Goal: Information Seeking & Learning: Find specific page/section

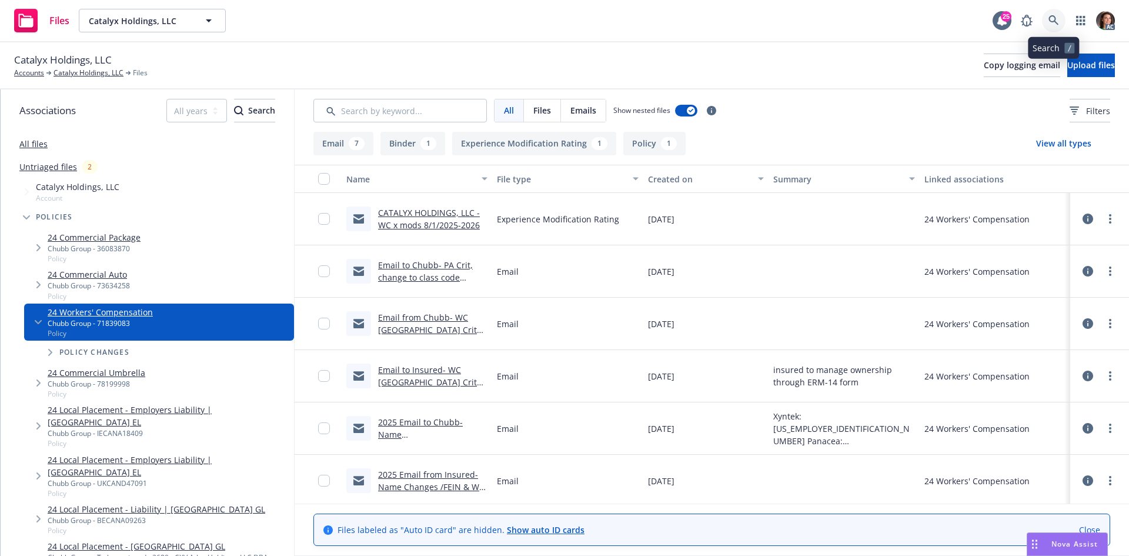
click at [1051, 19] on icon at bounding box center [1053, 20] width 11 height 11
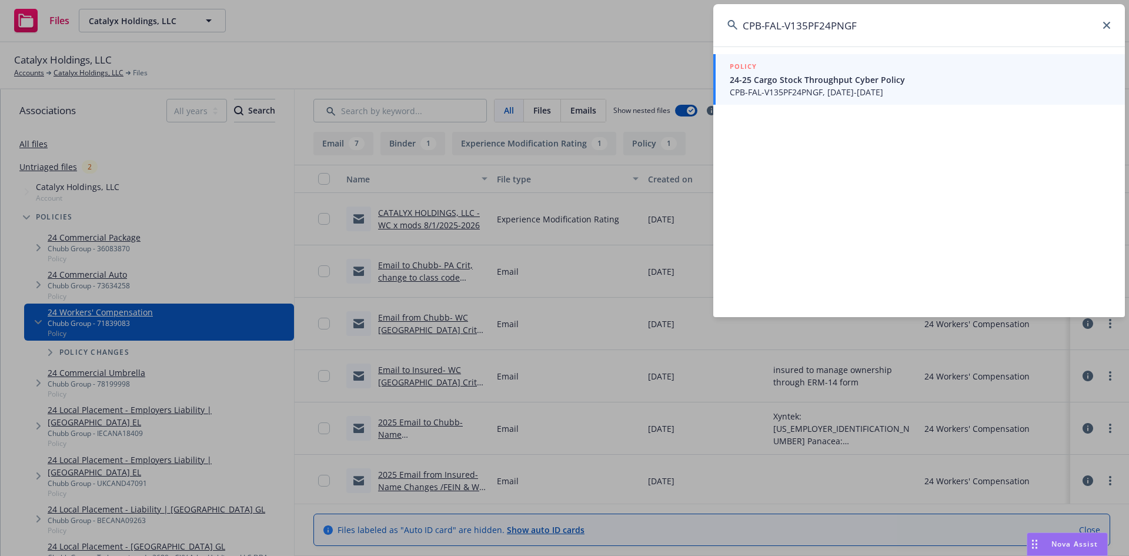
type input "CPB-FAL-V135PF24PNGF"
click at [801, 89] on span "CPB-FAL-V135PF24PNGF, 11/08/2024-11/08/2025" at bounding box center [920, 92] width 381 height 12
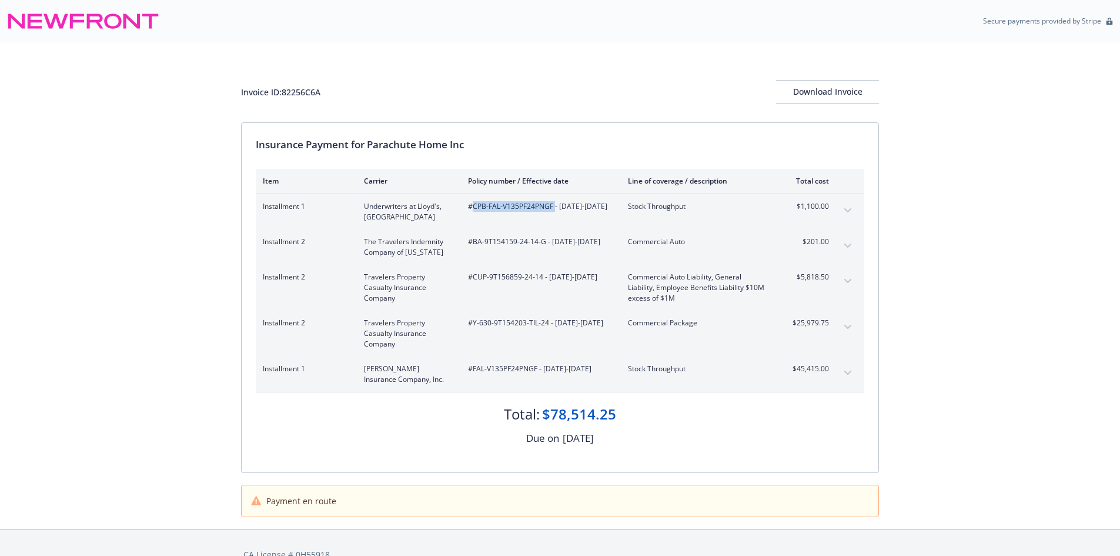
drag, startPoint x: 554, startPoint y: 201, endPoint x: 473, endPoint y: 209, distance: 81.0
click at [473, 209] on span "#CPB-FAL-V135PF24PNGF - 11/08/2024-11/08/2025" at bounding box center [538, 206] width 141 height 11
copy span "CPB-FAL-V135PF24PNGF"
drag, startPoint x: 544, startPoint y: 239, endPoint x: 471, endPoint y: 240, distance: 72.9
click at [471, 240] on span "#BA-9T154159-24-14-G - 11/08/2024-11/08/2025" at bounding box center [538, 241] width 141 height 11
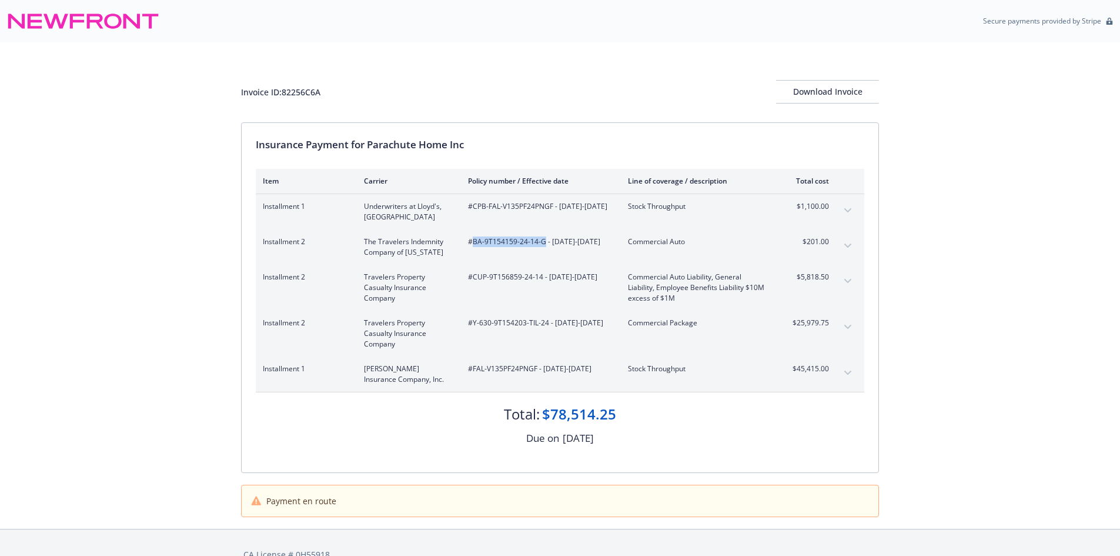
copy span "BA-9T154159-24-14-G"
drag, startPoint x: 540, startPoint y: 278, endPoint x: 473, endPoint y: 280, distance: 67.1
click at [473, 280] on span "#CUP-9T156859-24-14 - 11/08/2024-11/08/2025" at bounding box center [538, 277] width 141 height 11
copy span "CUP-9T156859-24-14"
drag, startPoint x: 547, startPoint y: 322, endPoint x: 472, endPoint y: 324, distance: 75.9
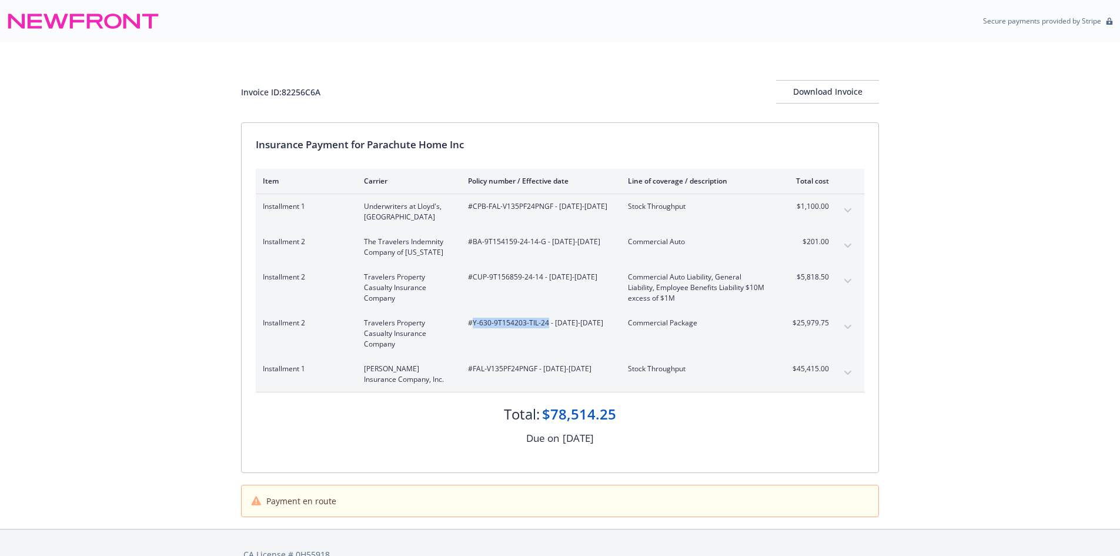
click at [472, 324] on span "#Y-630-9T154203-TIL-24 - 11/08/2024-11/08/2025" at bounding box center [538, 323] width 141 height 11
copy span "Y-630-9T154203-TIL-24"
drag, startPoint x: 535, startPoint y: 369, endPoint x: 488, endPoint y: 369, distance: 47.0
click at [488, 369] on span "#FAL-V135PF24PNGF - 11/08/2024-11/08/2025" at bounding box center [538, 368] width 141 height 11
click at [537, 369] on span "#FAL-V135PF24PNGF - 11/08/2024-11/08/2025" at bounding box center [538, 368] width 141 height 11
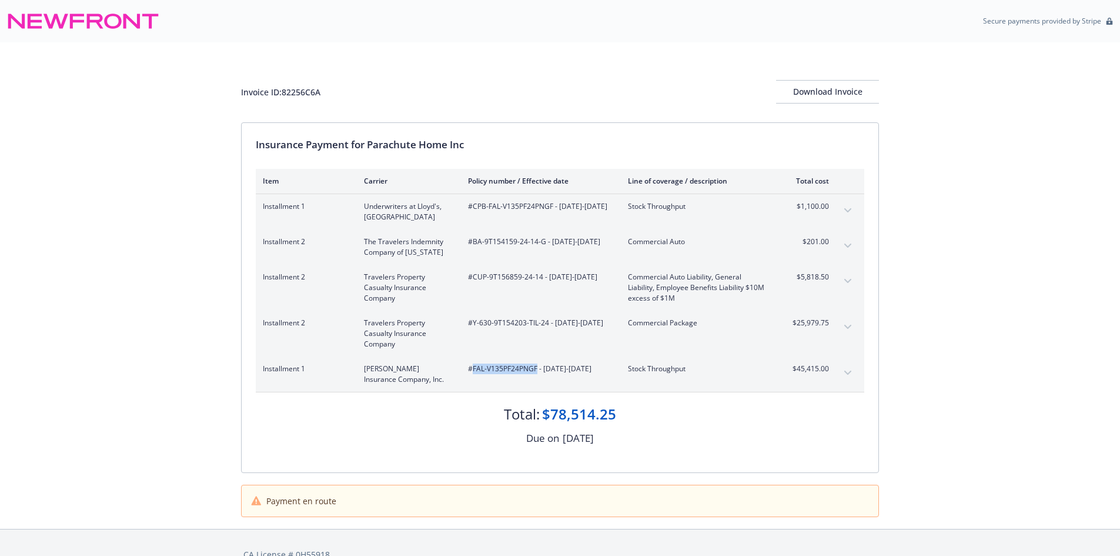
drag, startPoint x: 537, startPoint y: 369, endPoint x: 473, endPoint y: 367, distance: 64.1
click at [473, 367] on span "#FAL-V135PF24PNGF - 11/08/2024-11/08/2025" at bounding box center [538, 368] width 141 height 11
copy span "FAL-V135PF24PNGF"
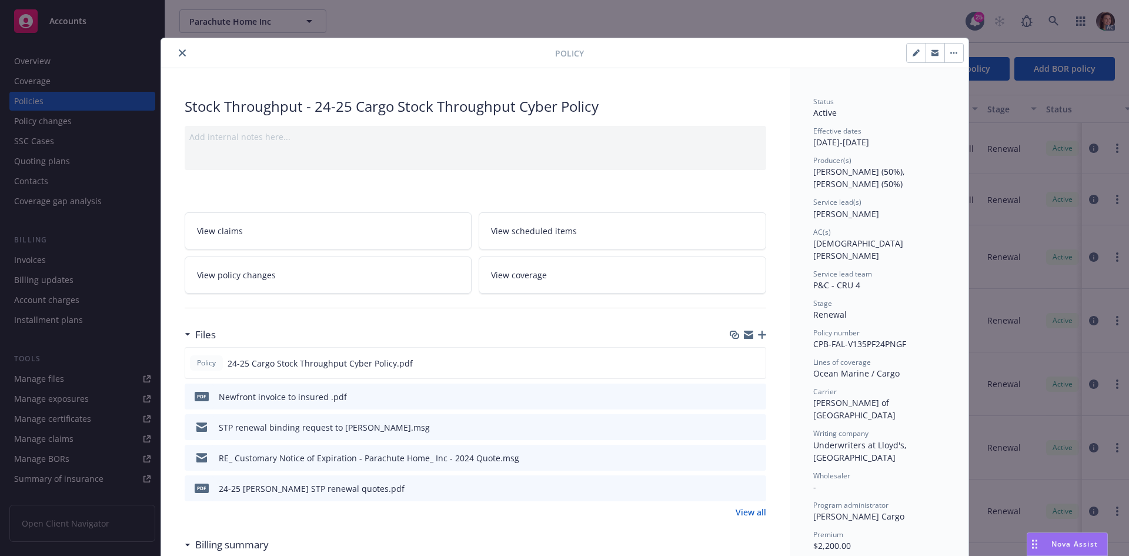
click at [736, 515] on link "View all" at bounding box center [751, 512] width 31 height 12
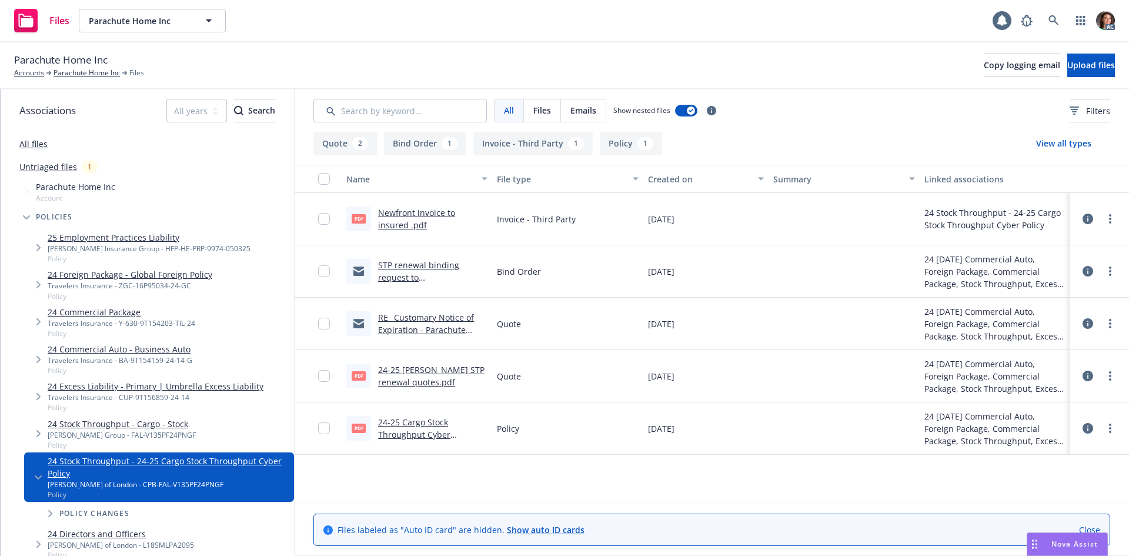
click at [428, 208] on link "Newfront invoice to insured .pdf" at bounding box center [416, 219] width 77 height 24
click at [1045, 25] on link at bounding box center [1054, 21] width 24 height 24
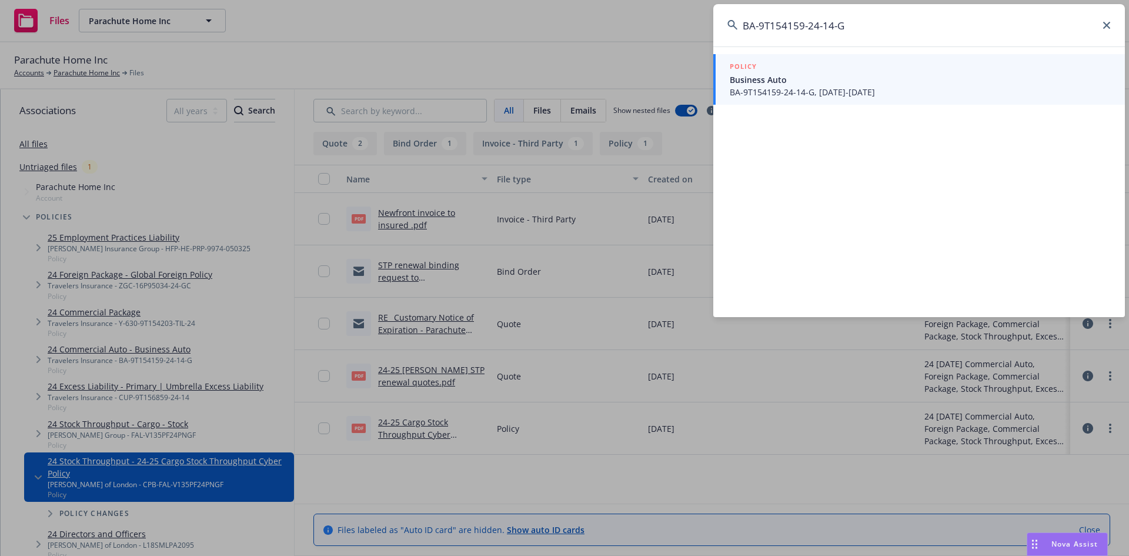
type input "BA-9T154159-24-14-G"
click at [752, 95] on span "BA-9T154159-24-14-G, 11/08/2024-11/08/2025" at bounding box center [920, 92] width 381 height 12
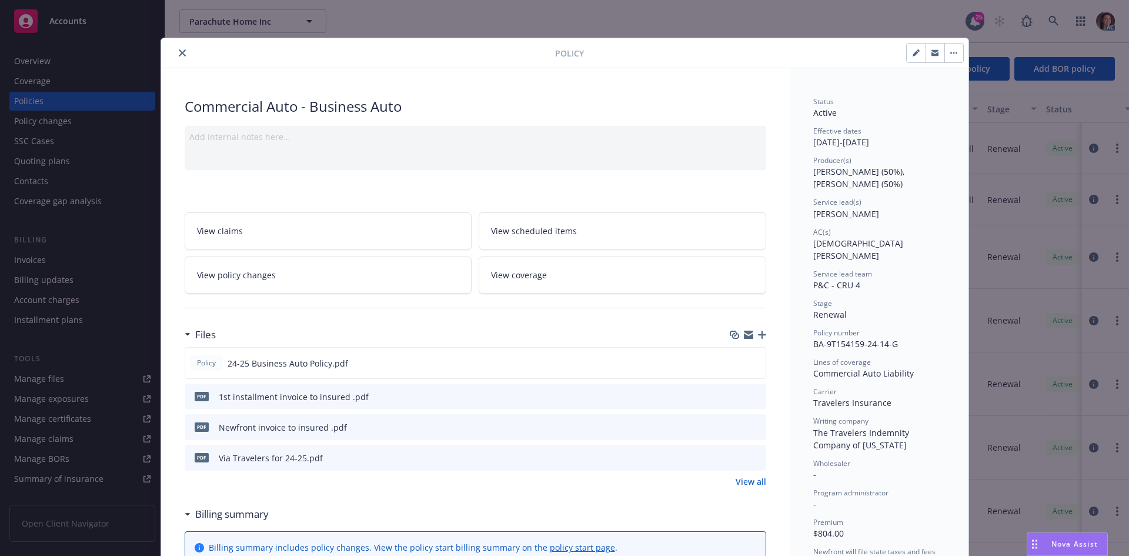
click at [179, 55] on icon "close" at bounding box center [182, 52] width 7 height 7
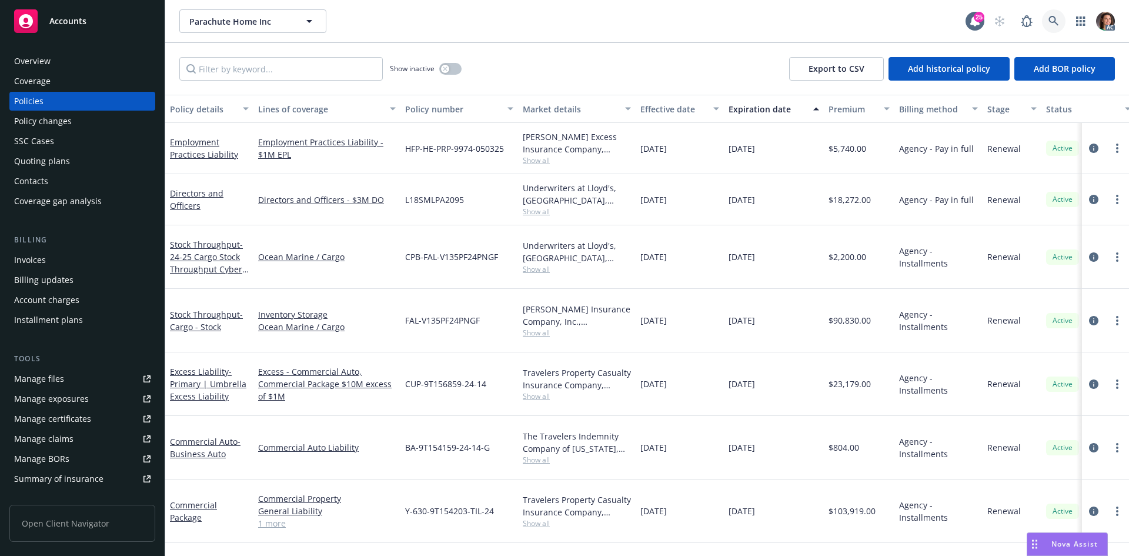
click at [1060, 19] on link at bounding box center [1054, 21] width 24 height 24
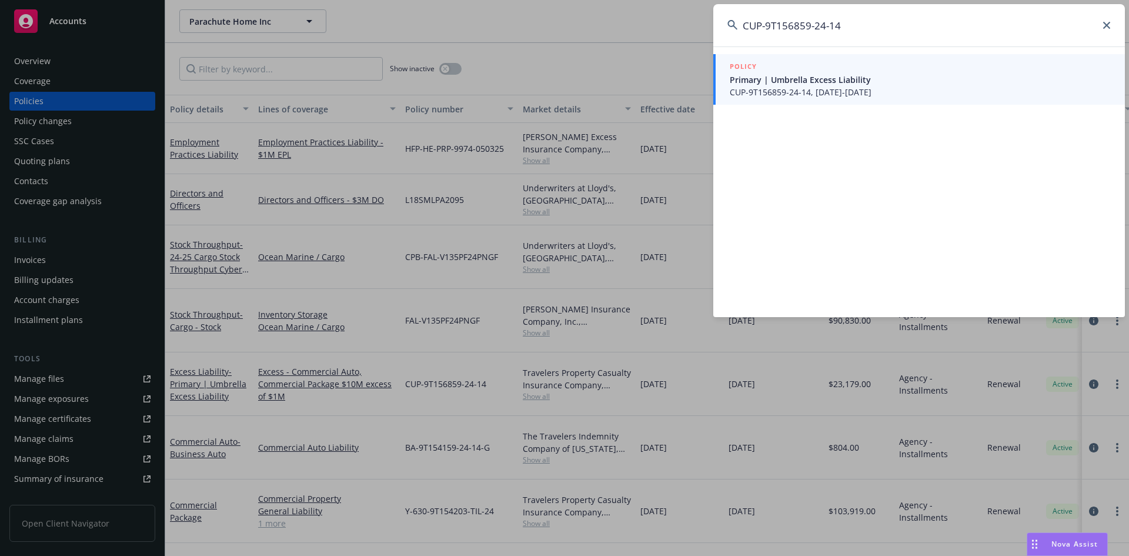
type input "CUP-9T156859-24-14"
click at [789, 81] on span "Primary | Umbrella Excess Liability" at bounding box center [920, 80] width 381 height 12
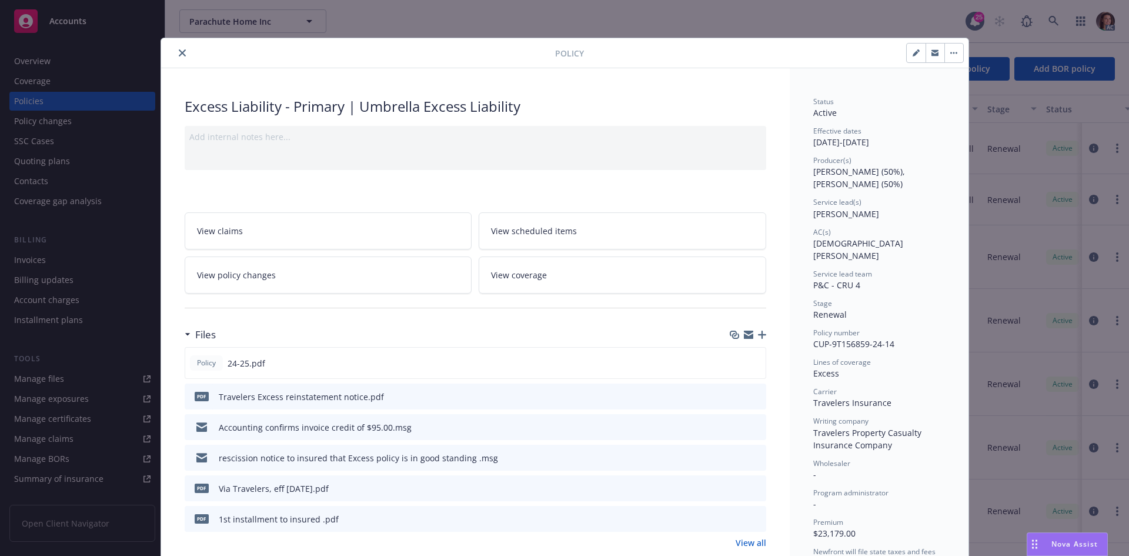
click at [181, 56] on icon "close" at bounding box center [182, 52] width 7 height 7
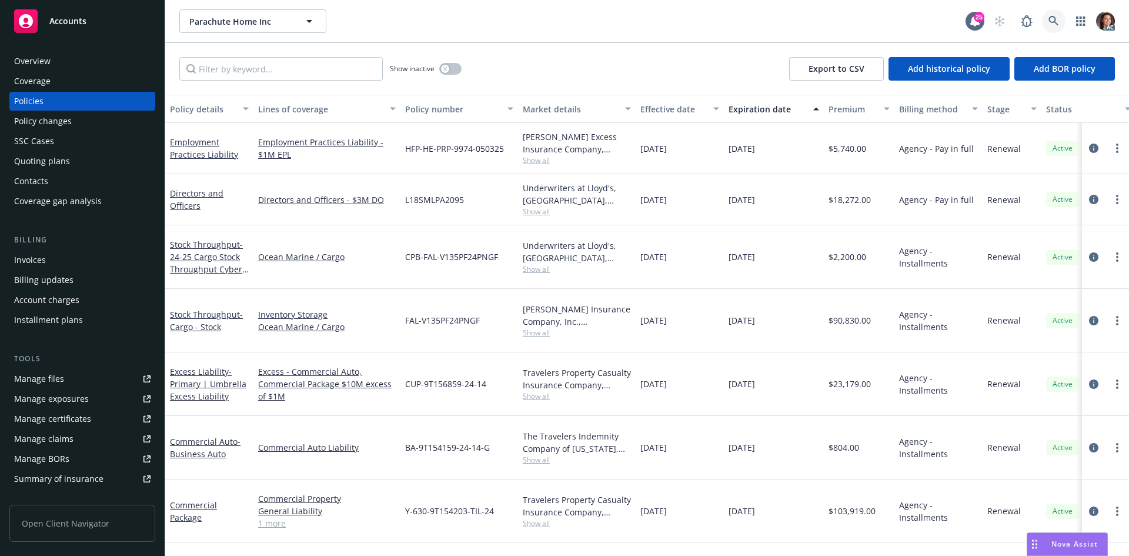
click at [1044, 19] on link at bounding box center [1054, 21] width 24 height 24
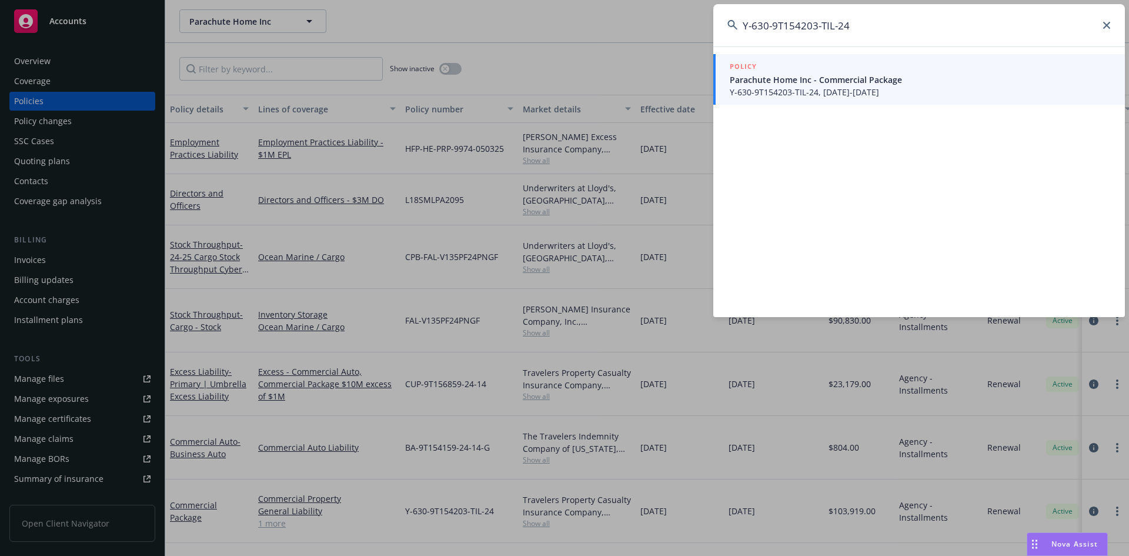
type input "Y-630-9T154203-TIL-24"
click at [786, 77] on span "Parachute Home Inc - Commercial Package" at bounding box center [920, 80] width 381 height 12
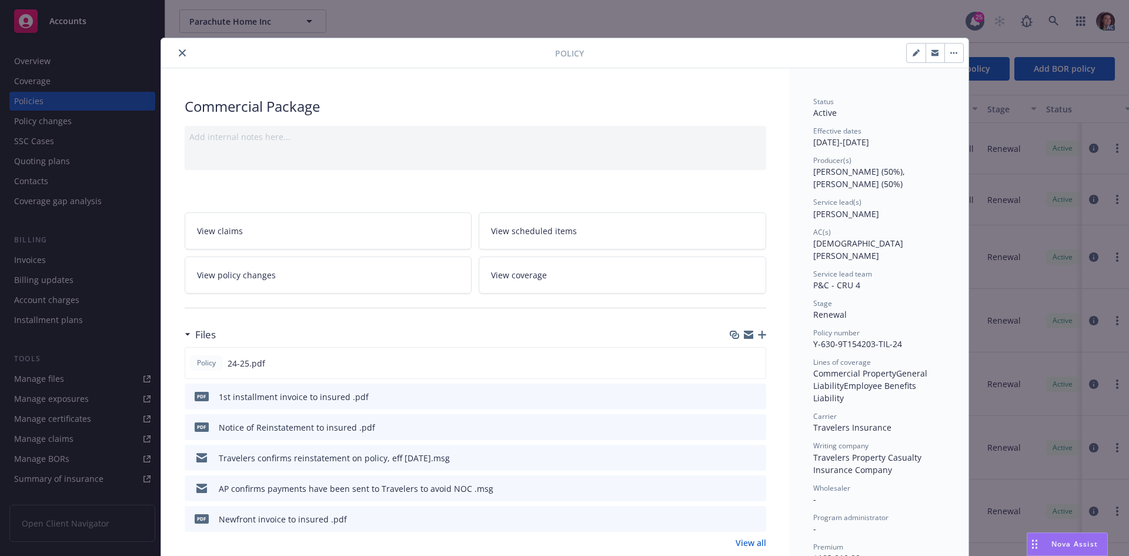
click at [179, 55] on icon "close" at bounding box center [182, 52] width 7 height 7
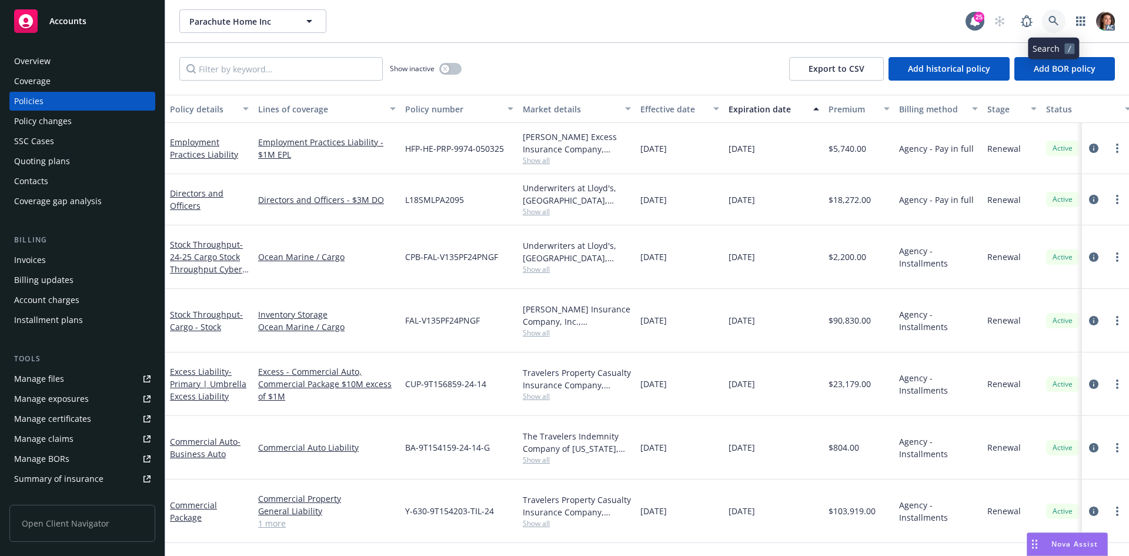
click at [1045, 18] on link at bounding box center [1054, 21] width 24 height 24
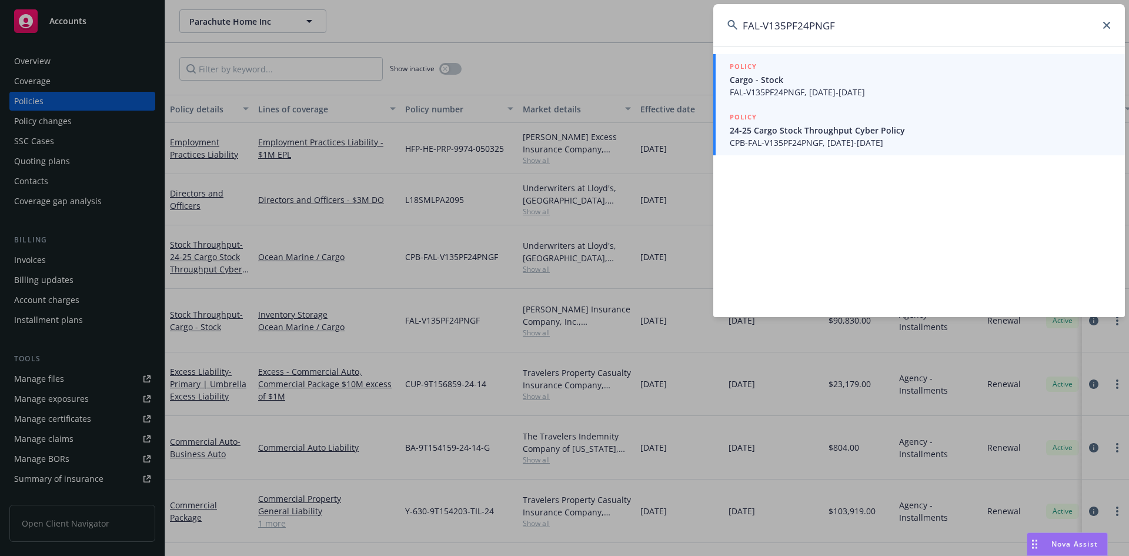
type input "FAL-V135PF24PNGF"
click at [761, 97] on span "FAL-V135PF24PNGF, 11/08/2024-11/08/2025" at bounding box center [920, 92] width 381 height 12
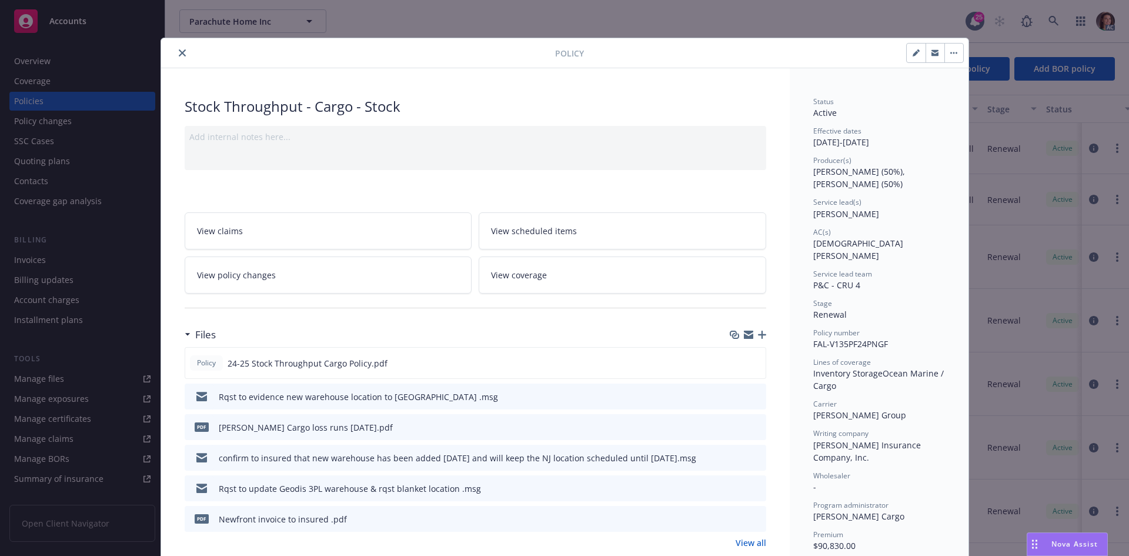
click at [745, 540] on link "View all" at bounding box center [751, 542] width 31 height 12
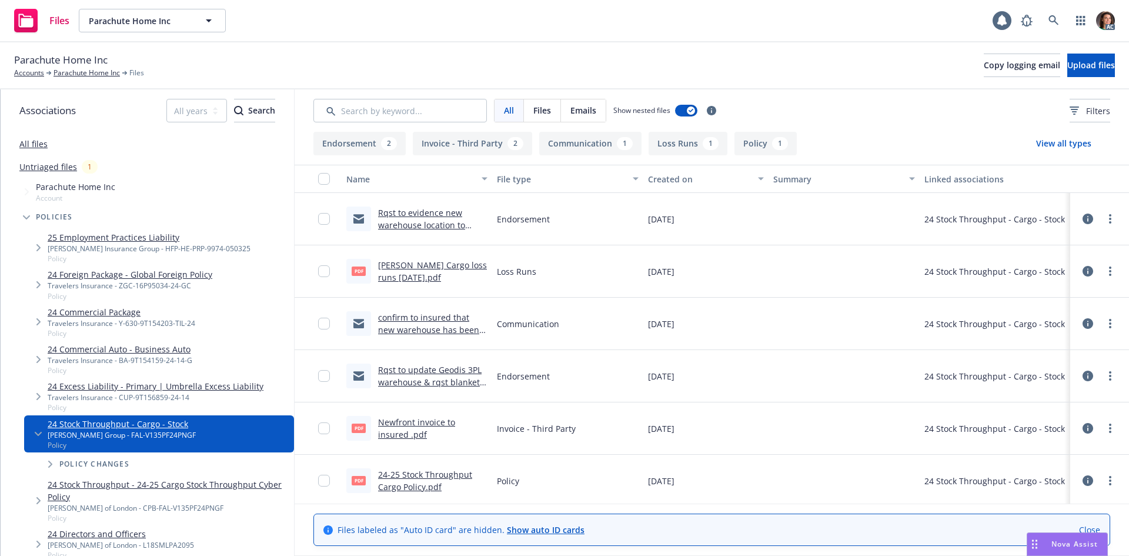
scroll to position [56, 0]
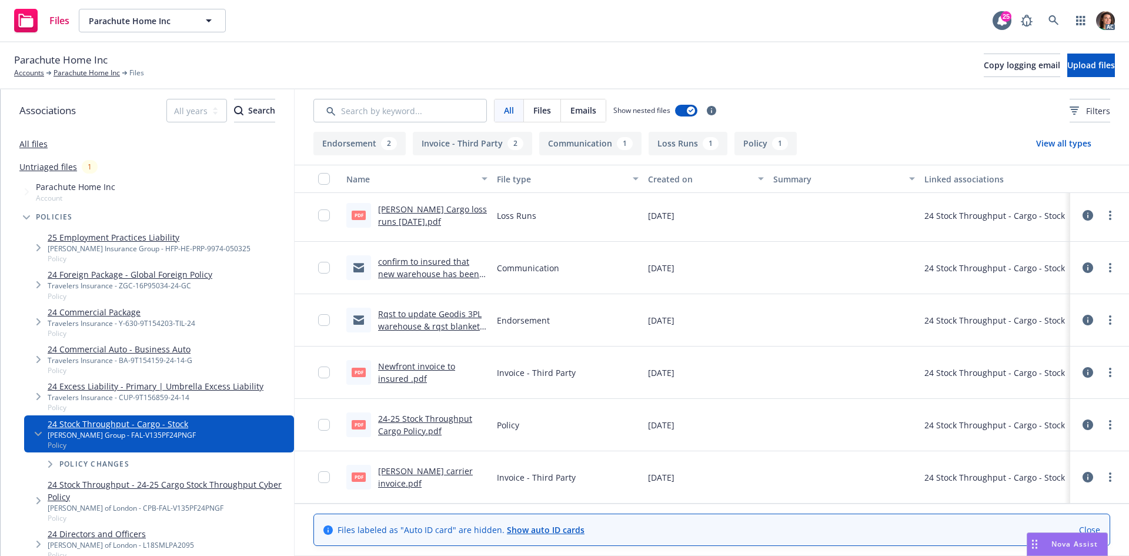
click at [442, 479] on link "Falvey carrier invoice.pdf" at bounding box center [425, 477] width 95 height 24
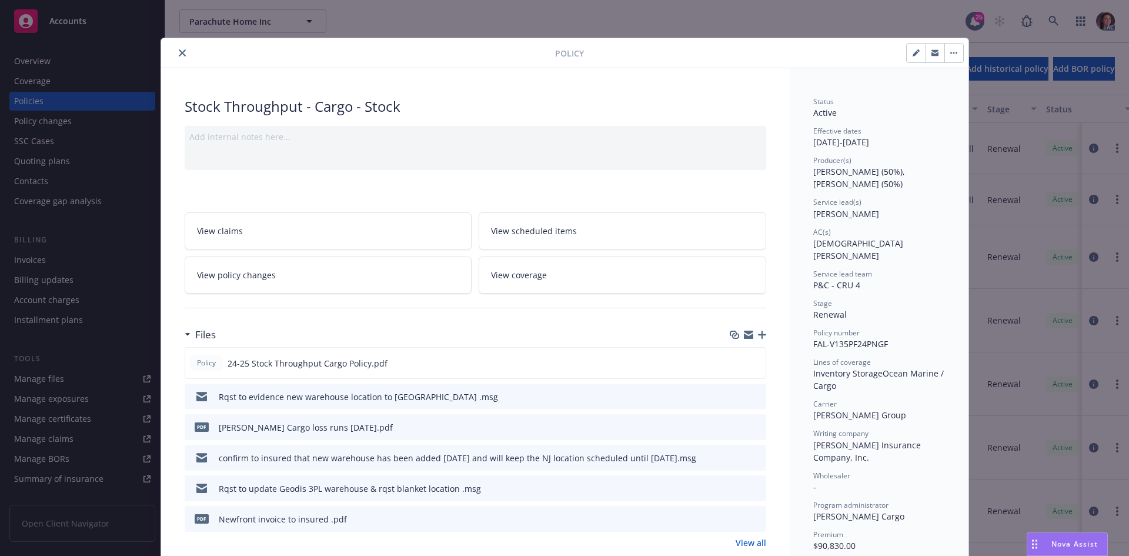
click at [179, 55] on icon "close" at bounding box center [182, 52] width 7 height 7
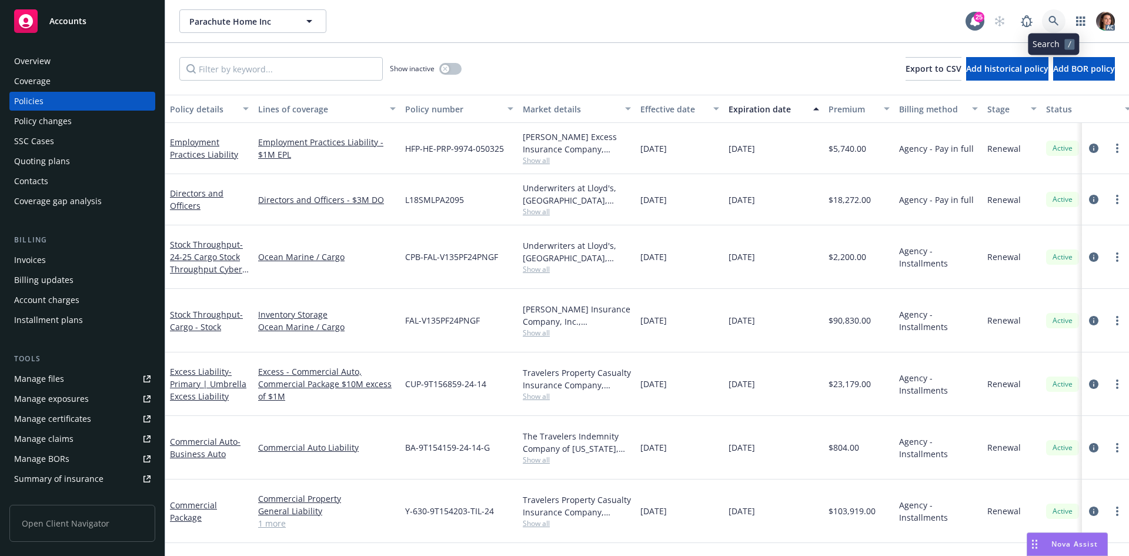
click at [1058, 15] on link at bounding box center [1054, 21] width 24 height 24
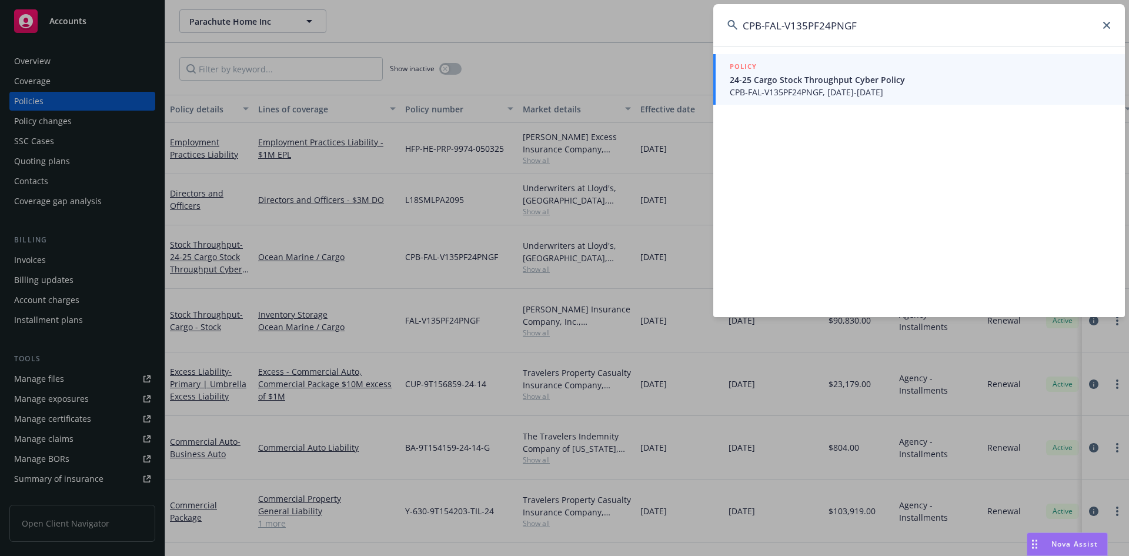
type input "CPB-FAL-V135PF24PNGF"
click at [790, 86] on span "CPB-FAL-V135PF24PNGF, 11/08/2024-11/08/2025" at bounding box center [920, 92] width 381 height 12
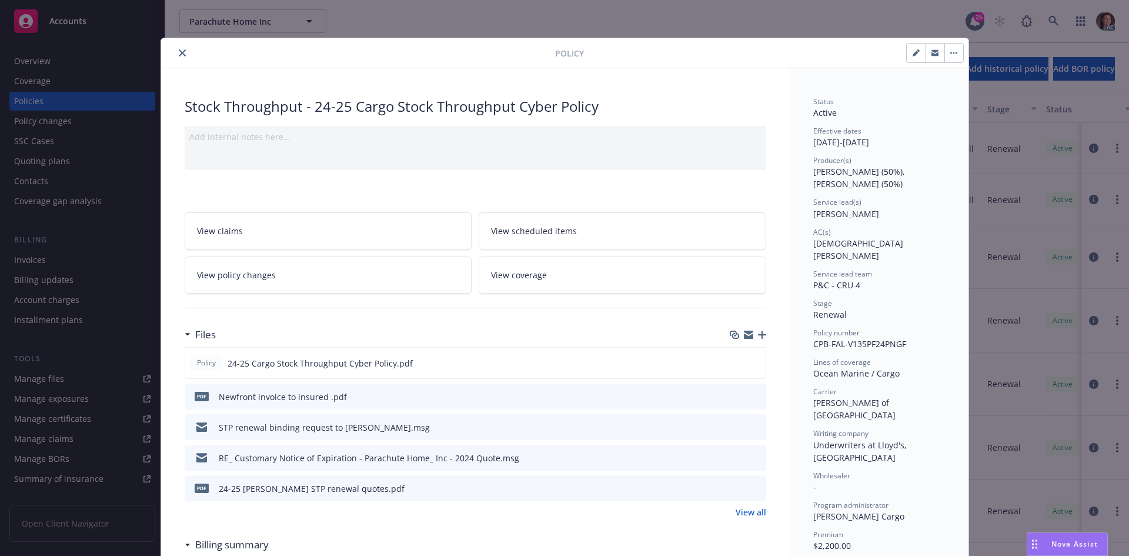
click at [179, 54] on icon "close" at bounding box center [182, 52] width 7 height 7
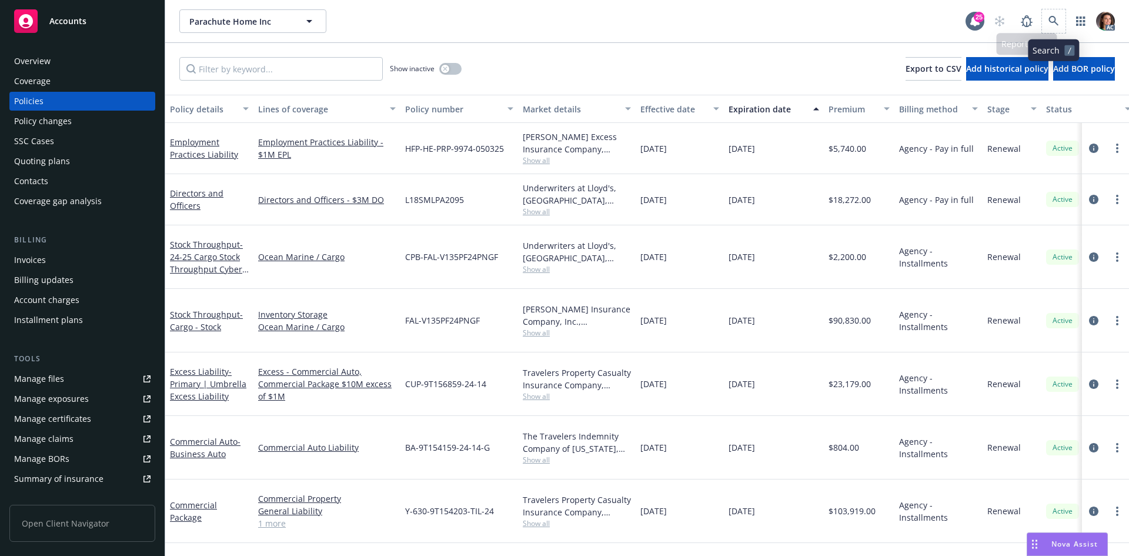
click at [1065, 16] on span at bounding box center [1054, 21] width 24 height 24
click at [1059, 18] on link at bounding box center [1054, 21] width 24 height 24
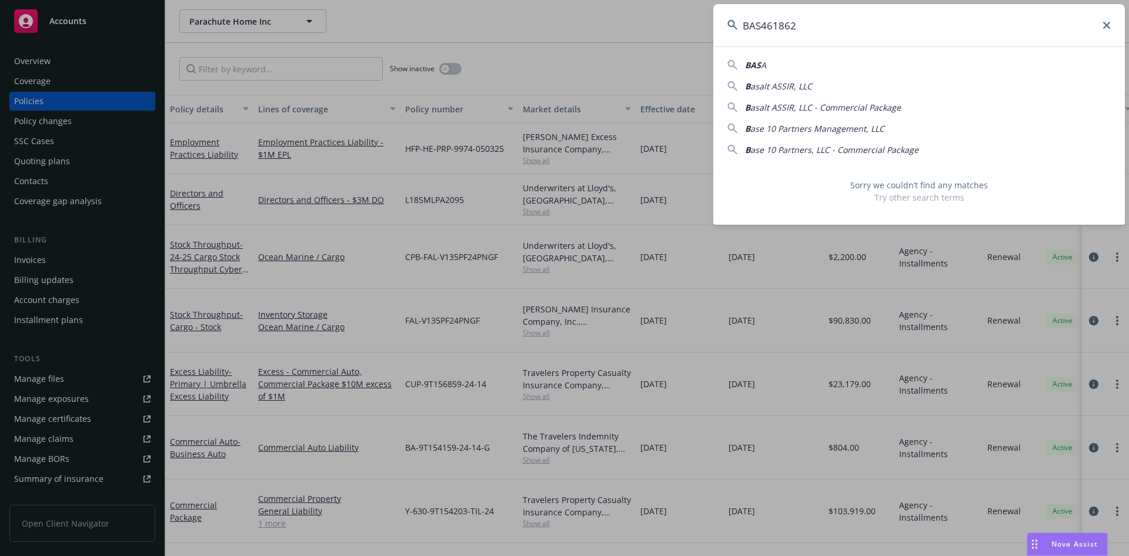
drag, startPoint x: 813, startPoint y: 24, endPoint x: 634, endPoint y: 21, distance: 179.4
click at [634, 21] on div "BAS461862 BAS A B asalt ASSIR, LLC B asalt ASSIR, LLC - Commercial Package B as…" at bounding box center [564, 278] width 1129 height 556
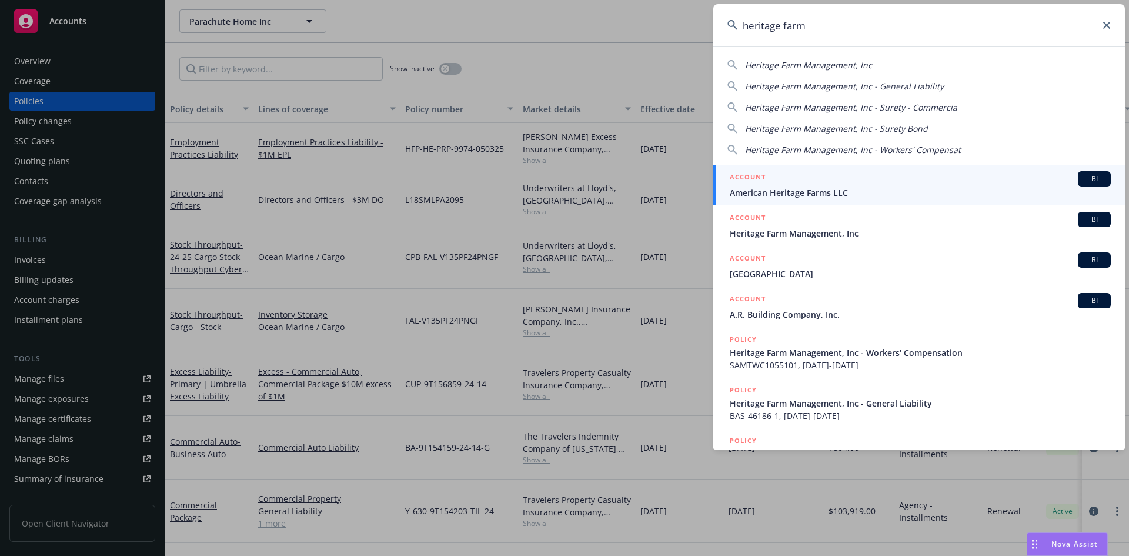
type input "heritage farm"
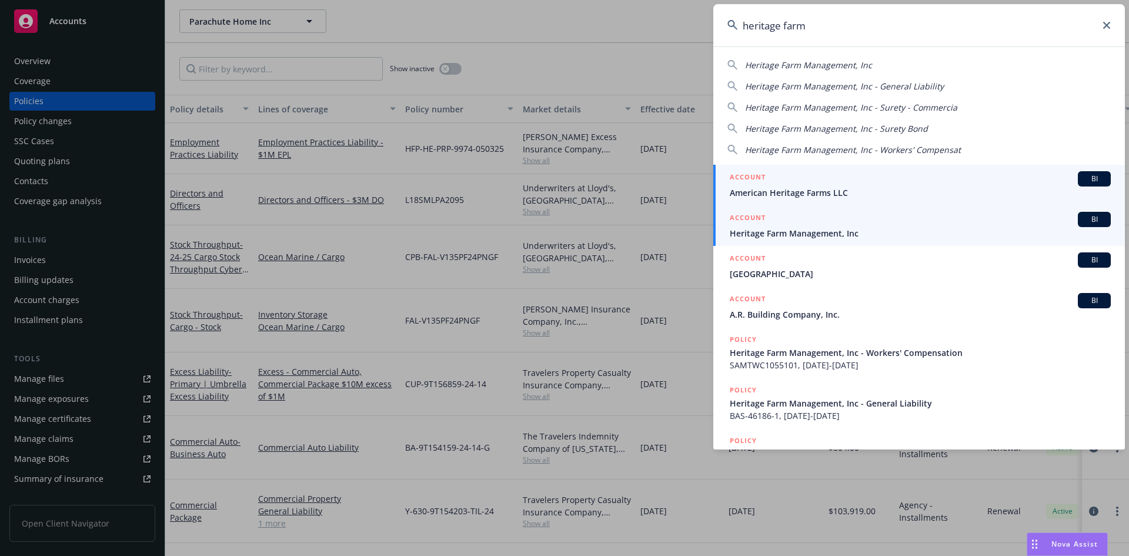
click at [781, 213] on div "ACCOUNT BI" at bounding box center [920, 219] width 381 height 15
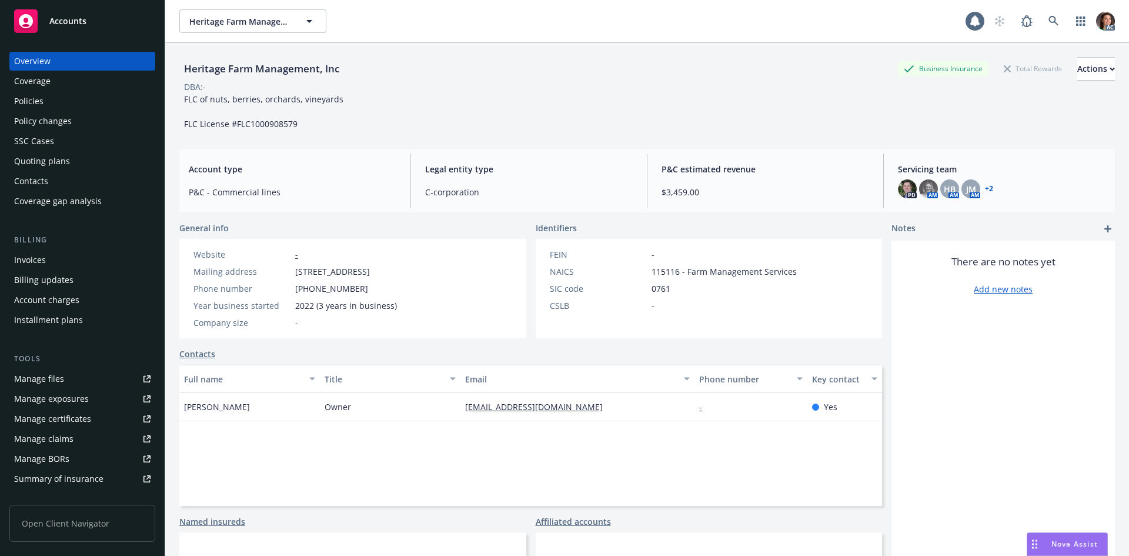
click at [48, 103] on div "Policies" at bounding box center [82, 101] width 136 height 19
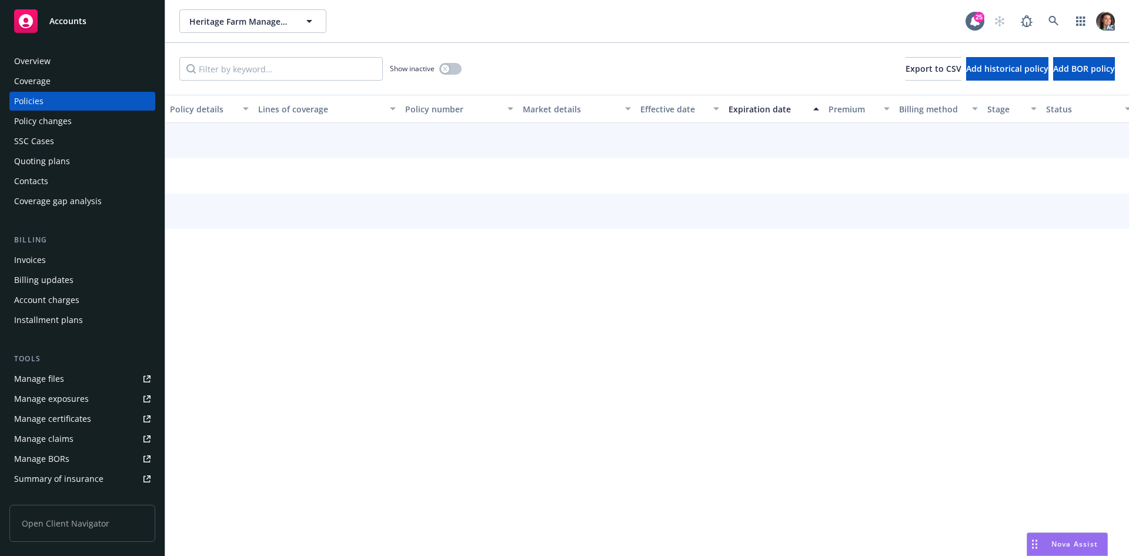
click at [657, 108] on div "Effective date" at bounding box center [673, 109] width 66 height 12
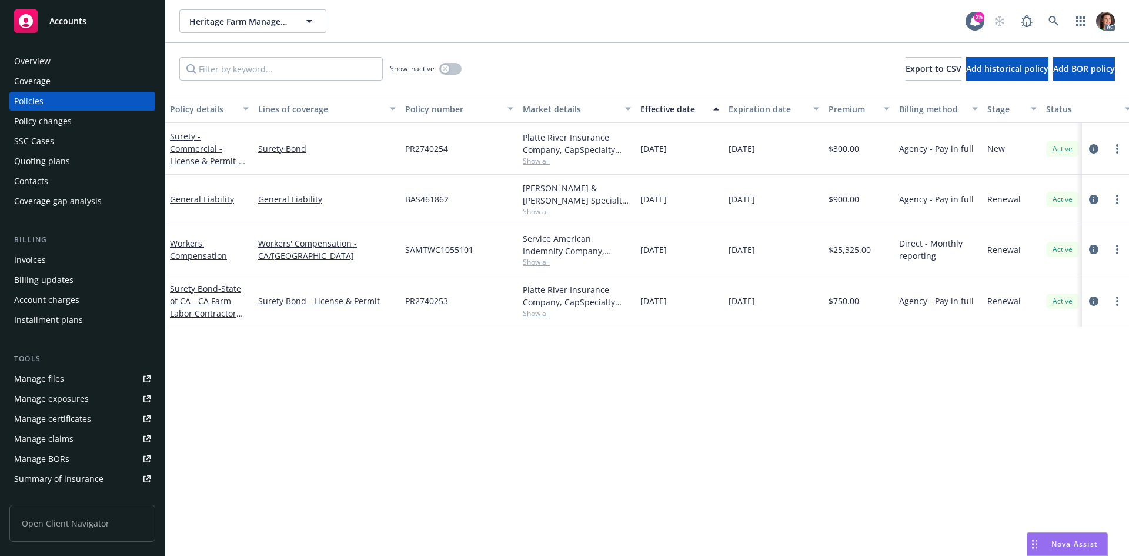
click at [657, 108] on div "Effective date" at bounding box center [673, 109] width 66 height 12
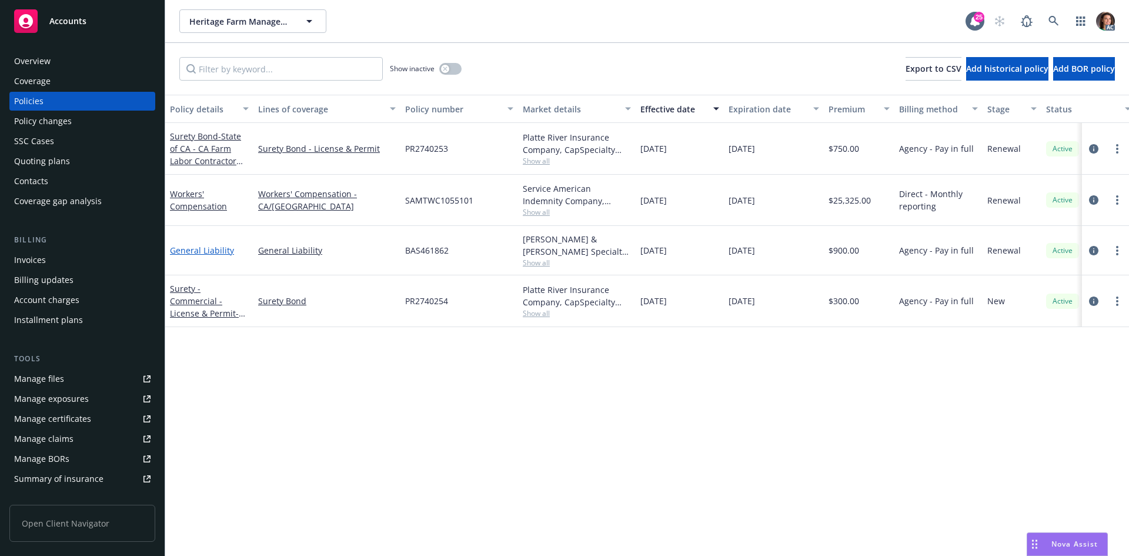
click at [212, 253] on link "General Liability" at bounding box center [202, 250] width 64 height 11
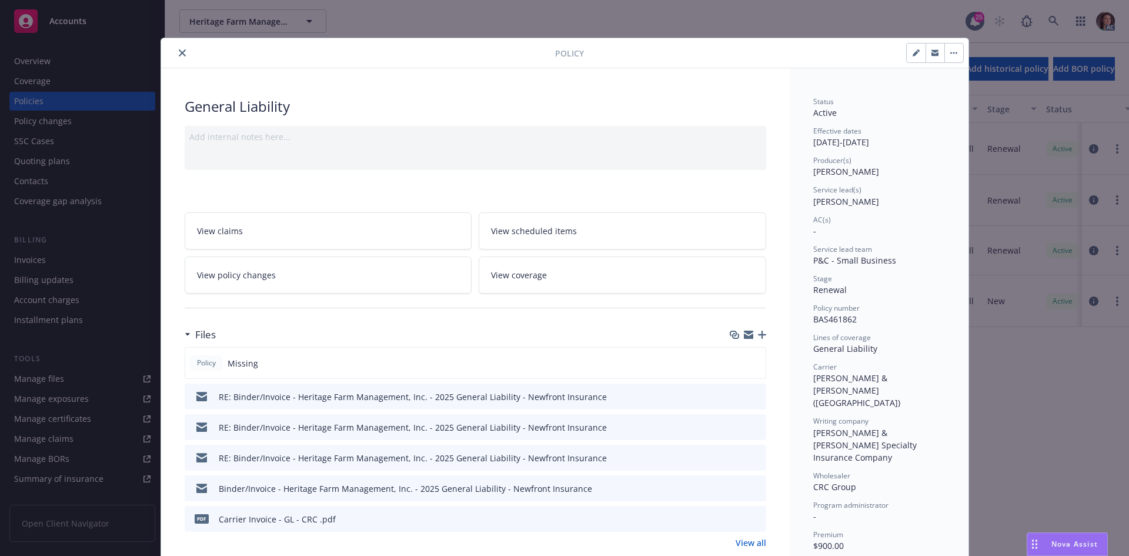
scroll to position [118, 0]
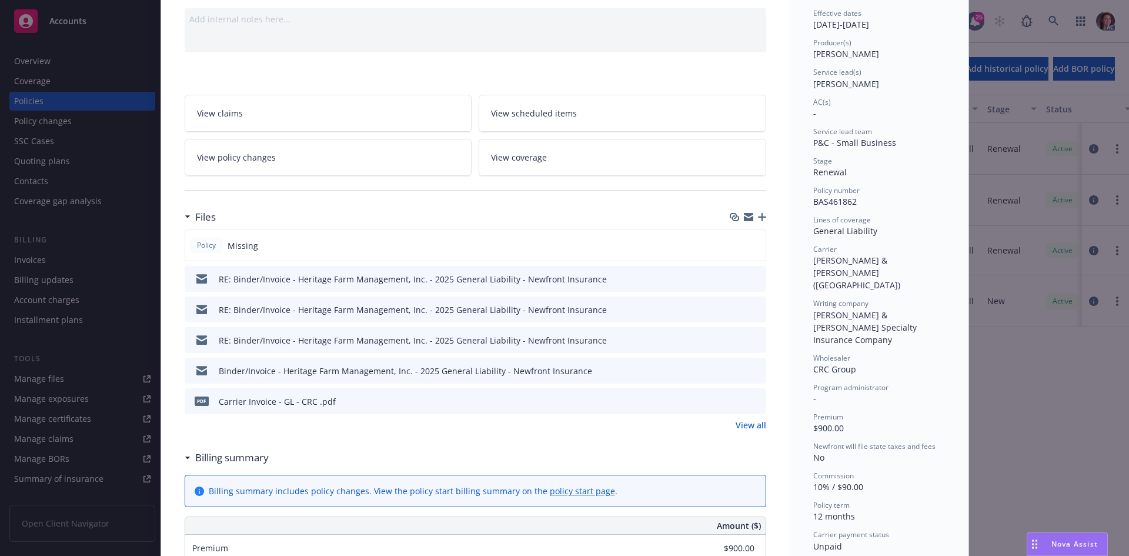
click at [755, 397] on icon "preview file" at bounding box center [755, 400] width 11 height 8
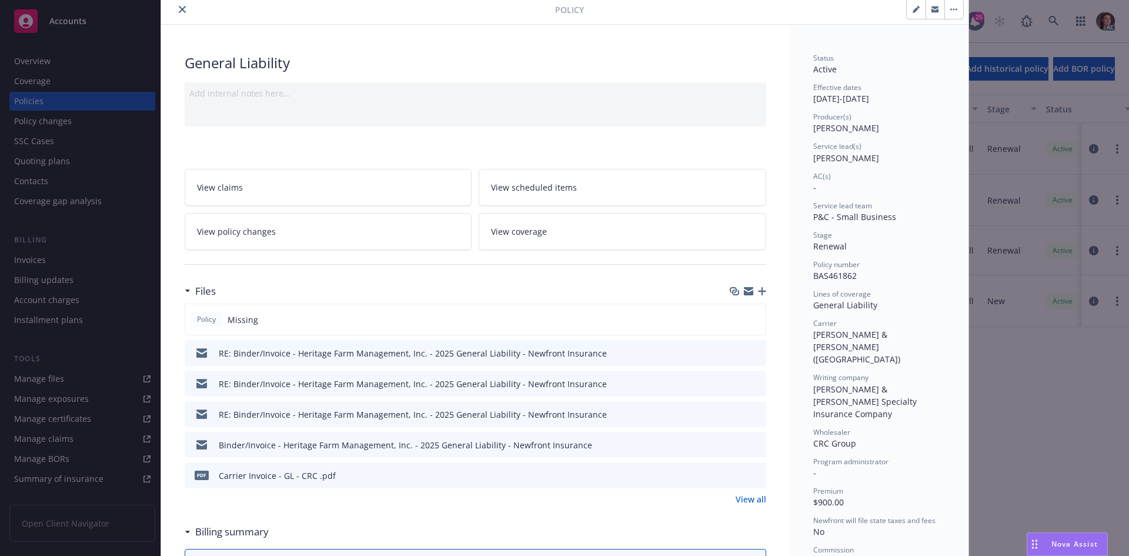
scroll to position [0, 0]
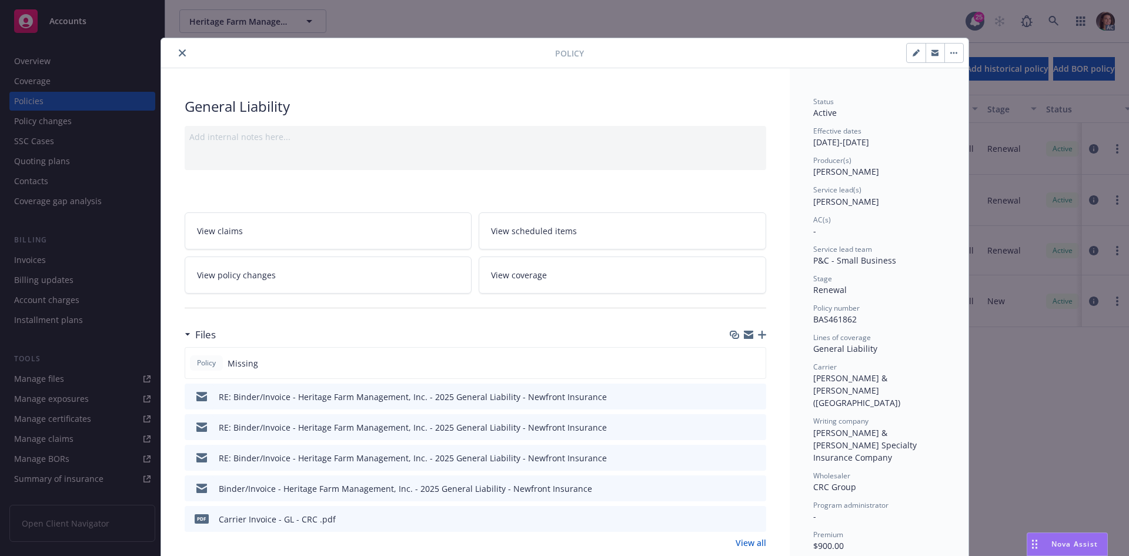
click at [178, 45] on div "Policy" at bounding box center [564, 53] width 807 height 30
click at [179, 49] on icon "close" at bounding box center [182, 52] width 7 height 7
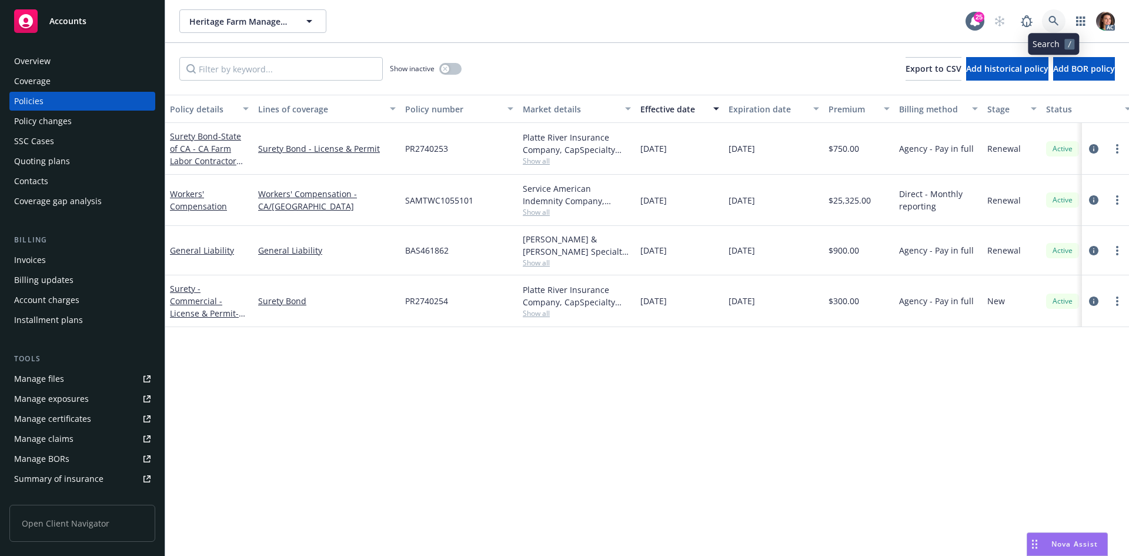
click at [1058, 17] on link at bounding box center [1054, 21] width 24 height 24
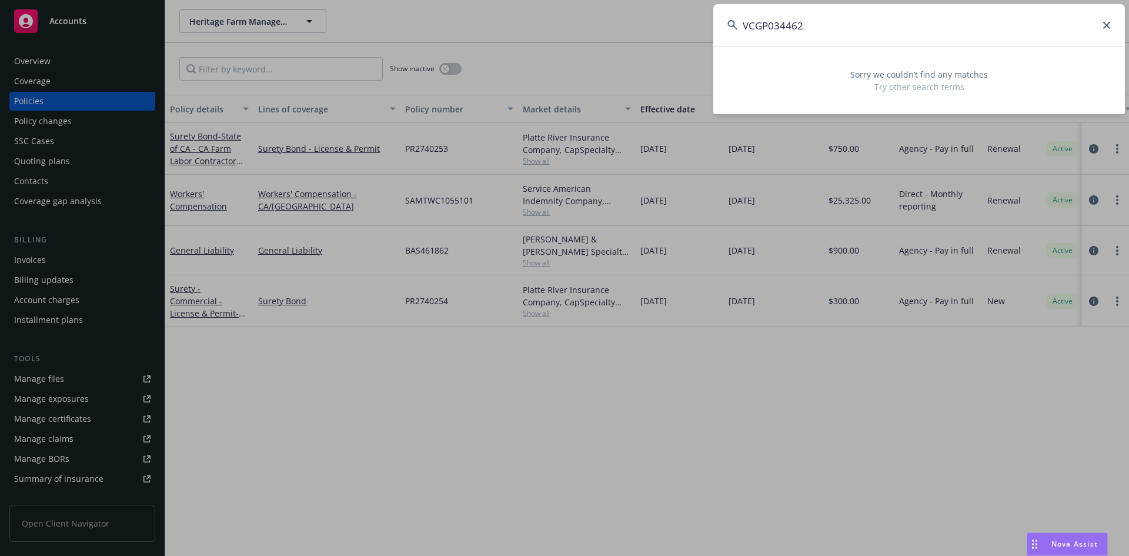
drag, startPoint x: 821, startPoint y: 26, endPoint x: 634, endPoint y: 21, distance: 186.5
click at [634, 21] on div "VCGP034462 Sorry we couldn’t find any matches Try other search terms" at bounding box center [564, 278] width 1129 height 556
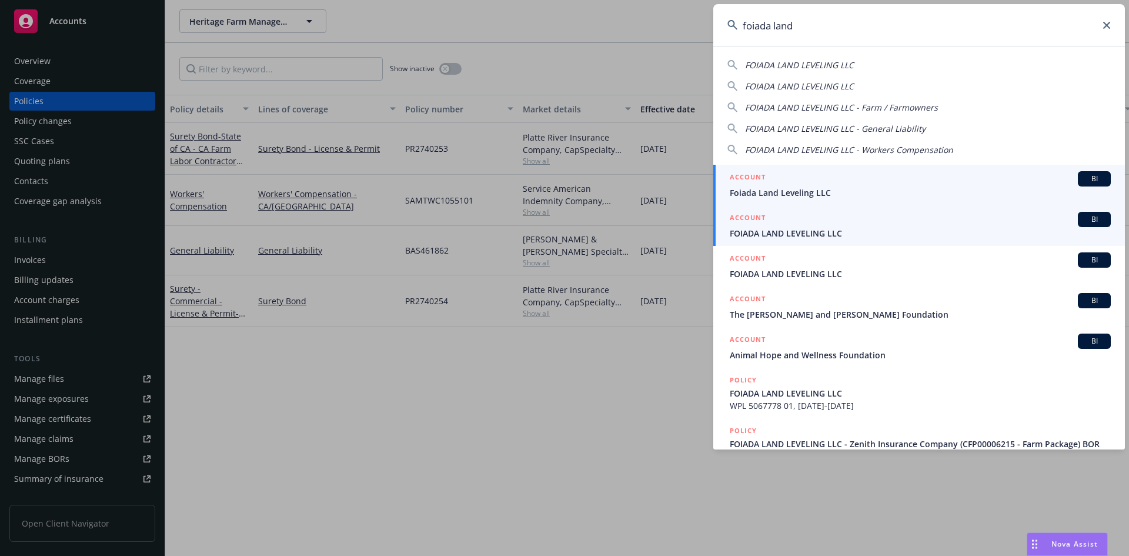
type input "foiada land"
click at [787, 185] on div "ACCOUNT BI" at bounding box center [920, 178] width 381 height 15
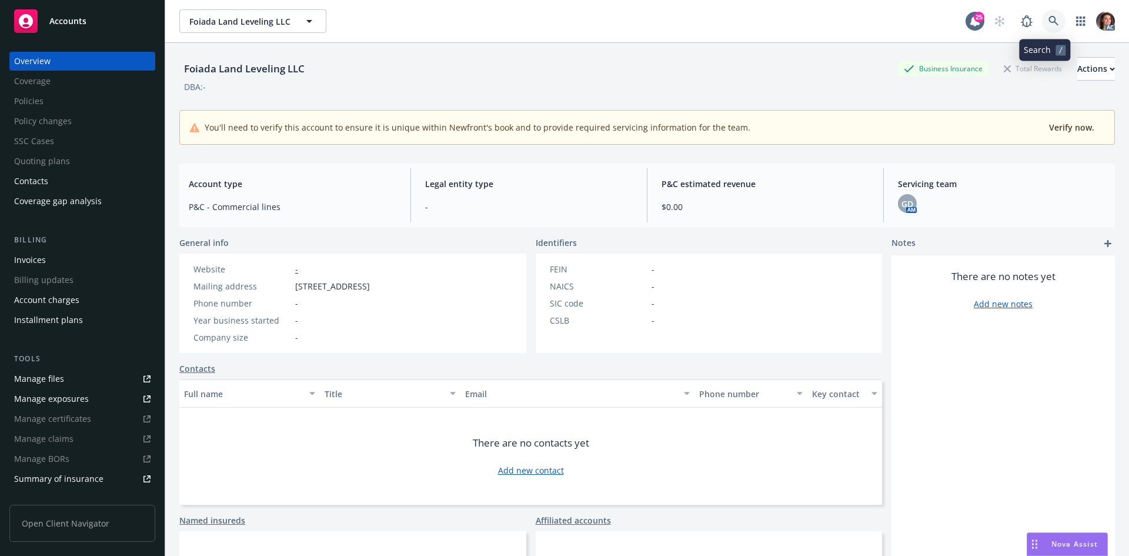
click at [1051, 24] on link at bounding box center [1054, 21] width 24 height 24
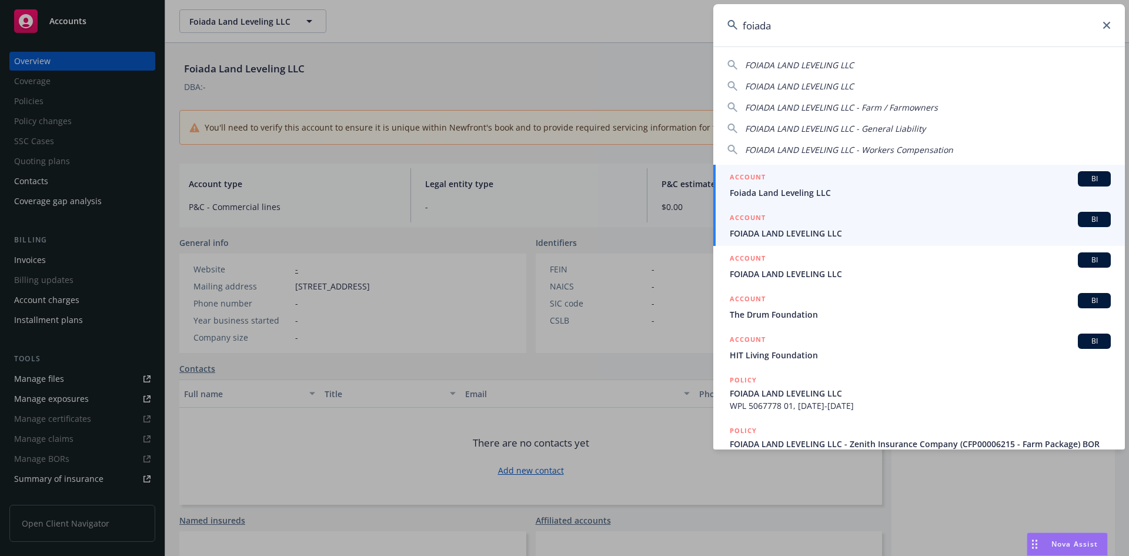
type input "foiada"
click at [844, 225] on div "ACCOUNT BI" at bounding box center [920, 219] width 381 height 15
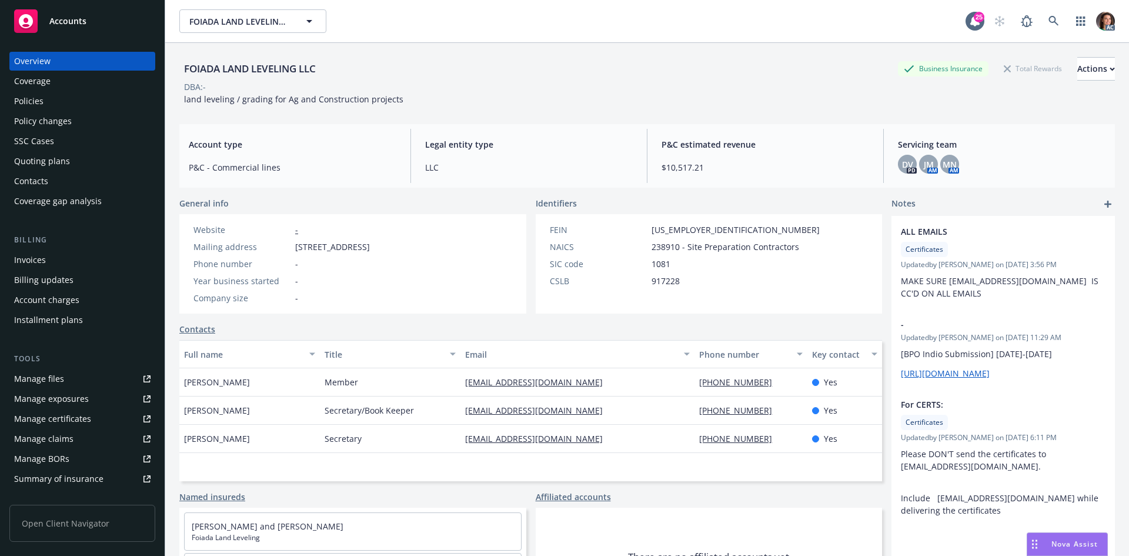
click at [38, 96] on div "Policies" at bounding box center [28, 101] width 29 height 19
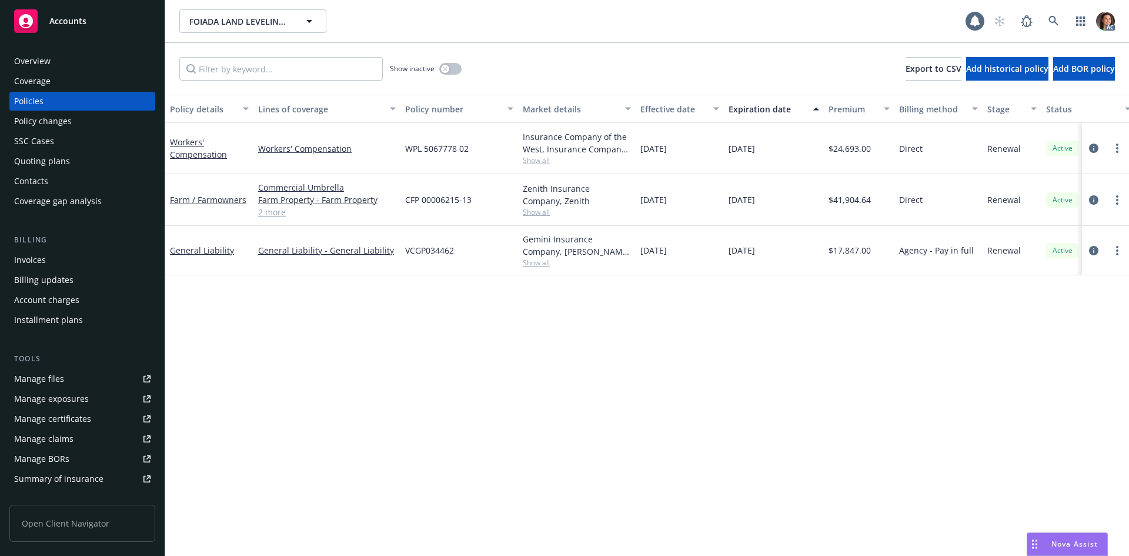
click at [662, 111] on div "Effective date" at bounding box center [673, 109] width 66 height 12
click at [218, 146] on link "General Liability" at bounding box center [202, 147] width 64 height 11
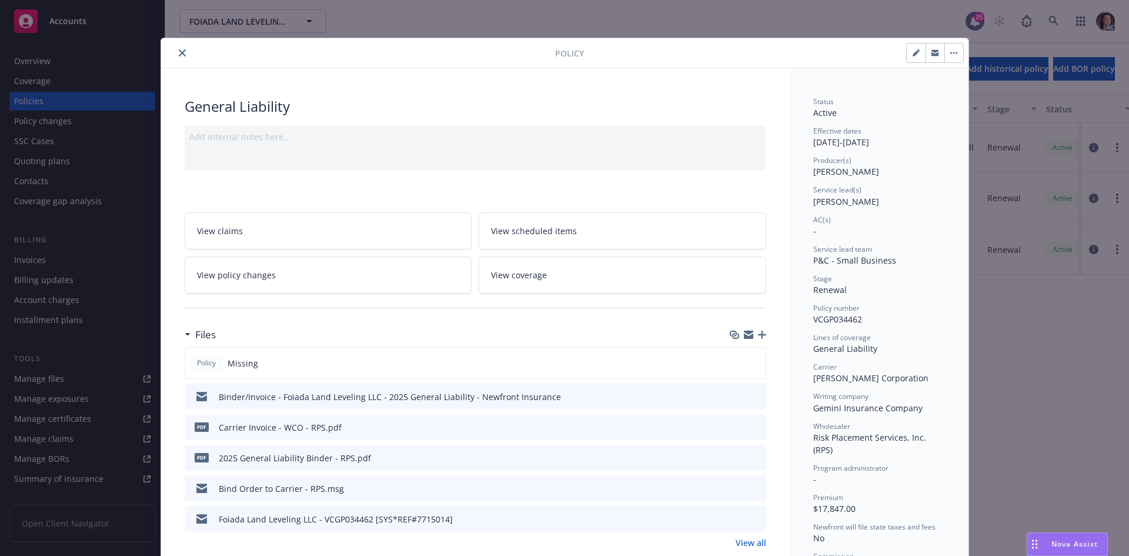
click at [744, 429] on div at bounding box center [746, 427] width 29 height 12
click at [750, 429] on icon "preview file" at bounding box center [755, 426] width 11 height 8
click at [180, 56] on button "close" at bounding box center [182, 53] width 14 height 14
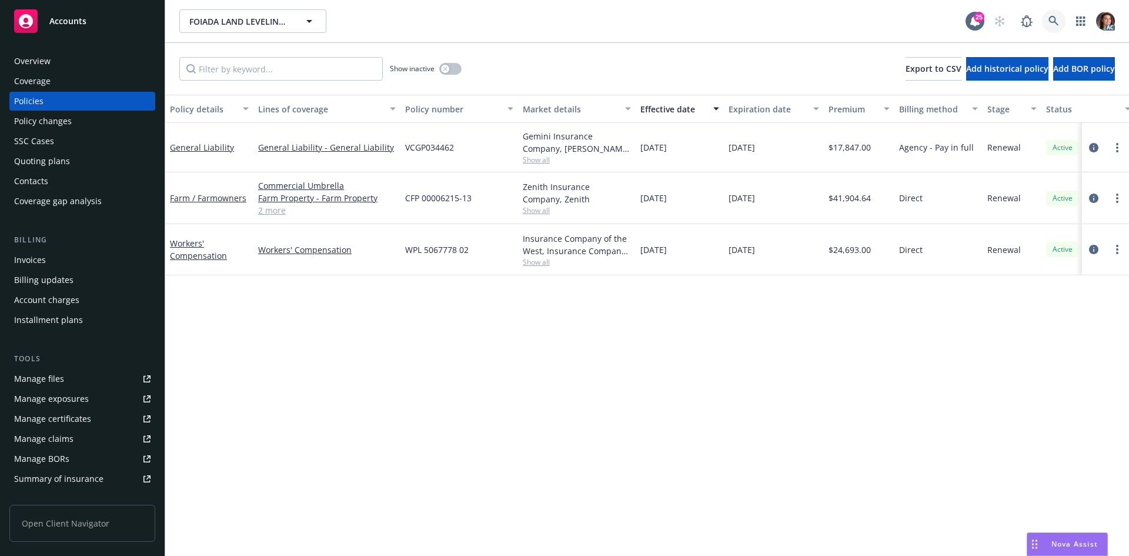
click at [1053, 19] on icon at bounding box center [1053, 21] width 11 height 11
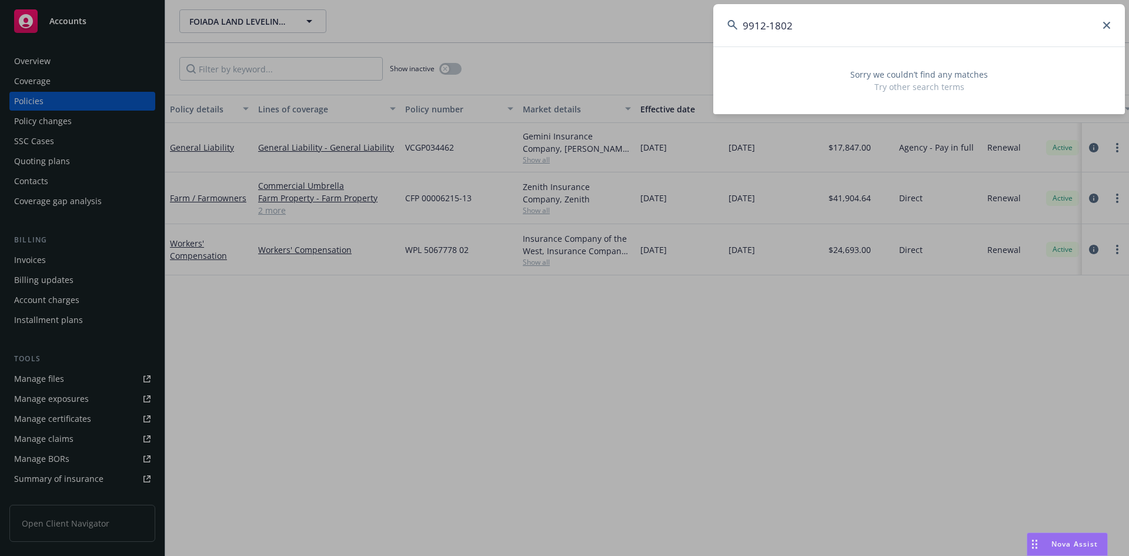
drag, startPoint x: 811, startPoint y: 24, endPoint x: 564, endPoint y: 29, distance: 247.6
click at [564, 29] on div "9912-1802 Sorry we couldn’t find any matches Try other search terms" at bounding box center [564, 278] width 1129 height 556
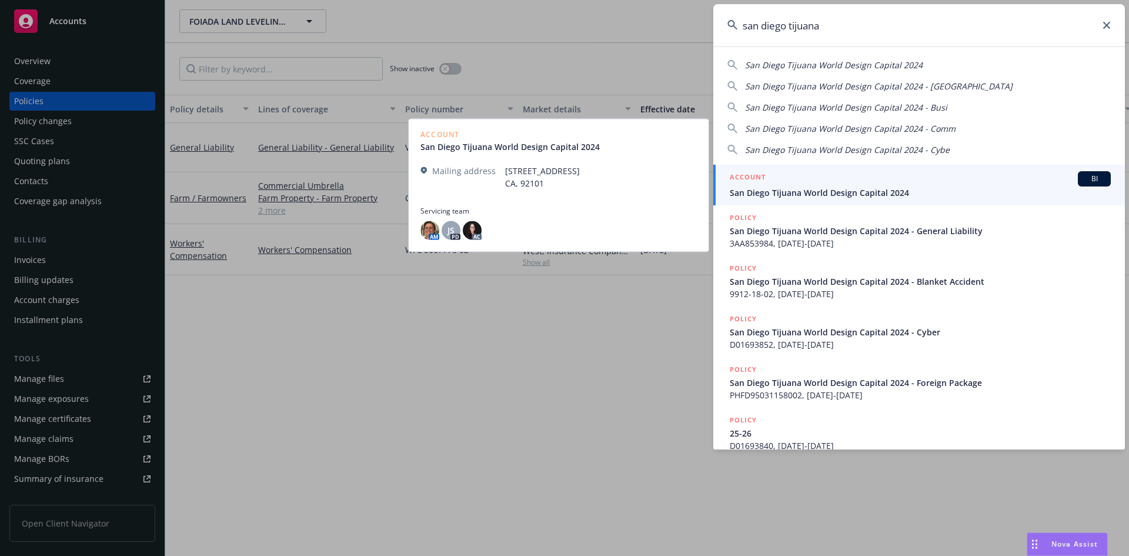
type input "san diego tijuana"
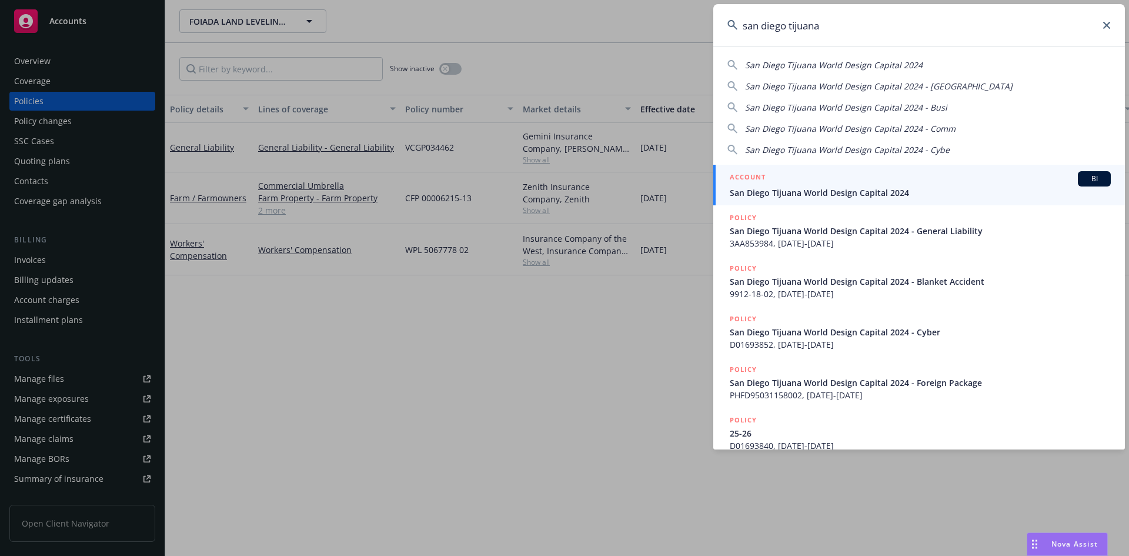
click at [746, 185] on div "ACCOUNT BI" at bounding box center [920, 178] width 381 height 15
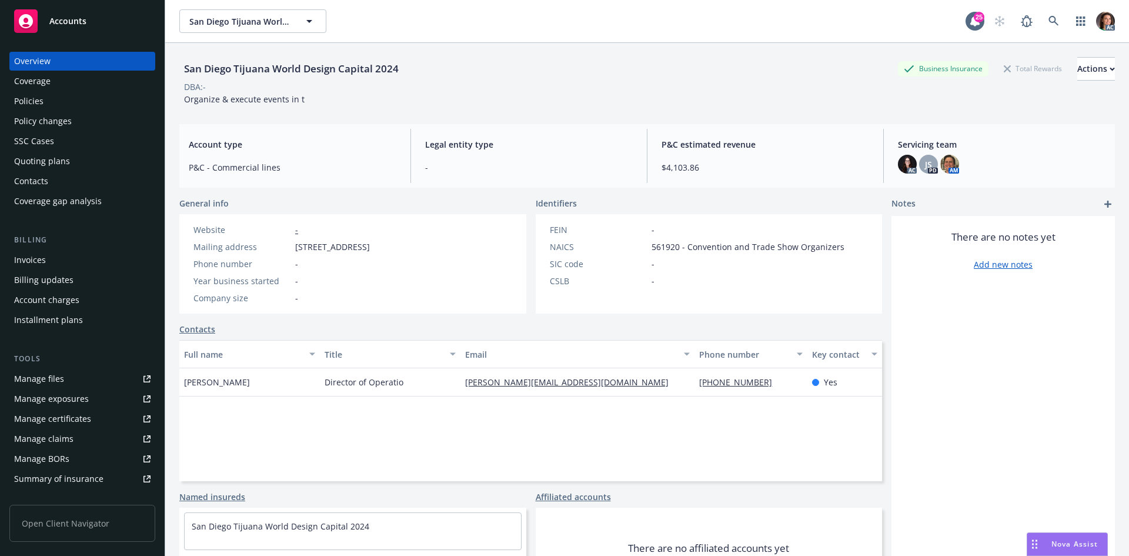
click at [89, 103] on div "Policies" at bounding box center [82, 101] width 136 height 19
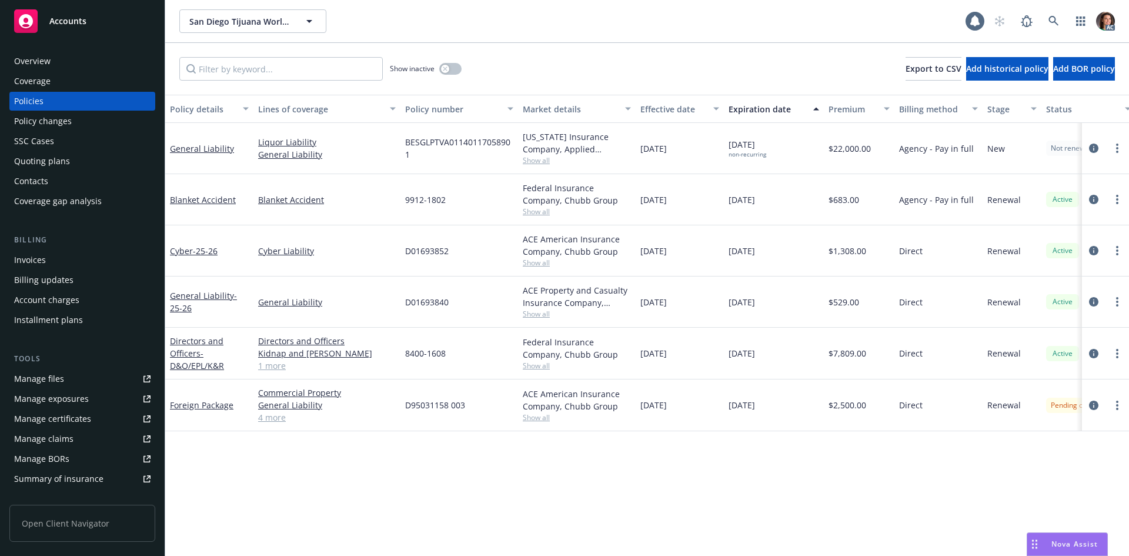
click at [682, 103] on div "Effective date" at bounding box center [673, 109] width 66 height 12
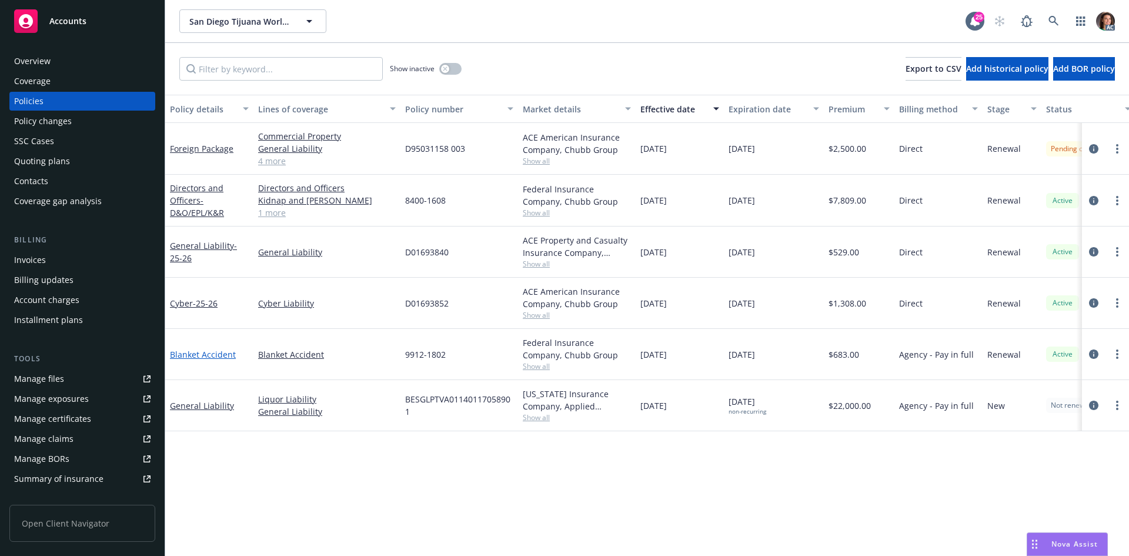
click at [211, 354] on link "Blanket Accident" at bounding box center [203, 354] width 66 height 11
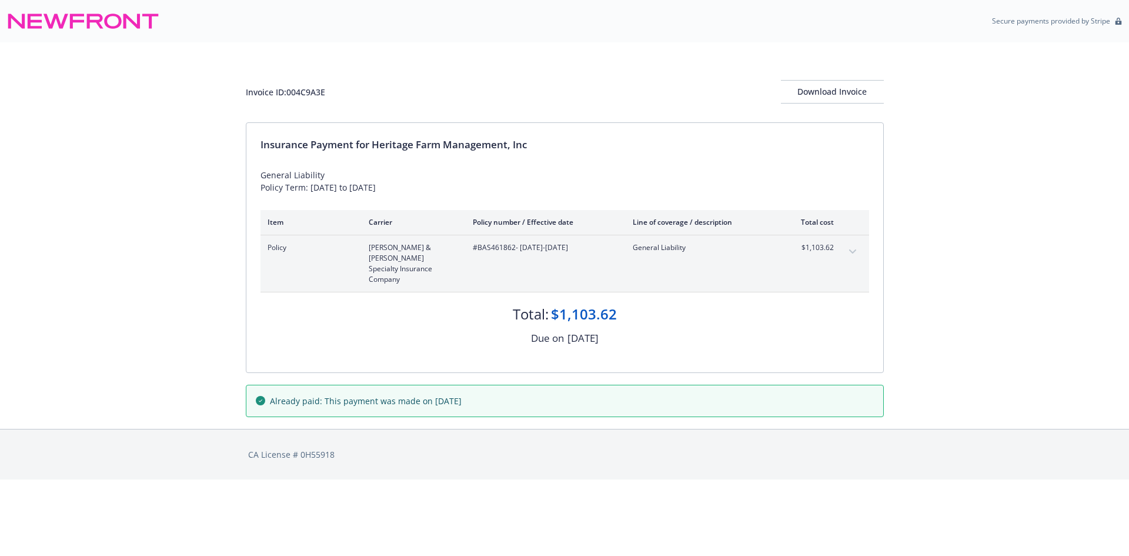
click at [492, 249] on span "#BAS461862 - [DATE]-[DATE]" at bounding box center [543, 247] width 141 height 11
copy span "BAS461862"
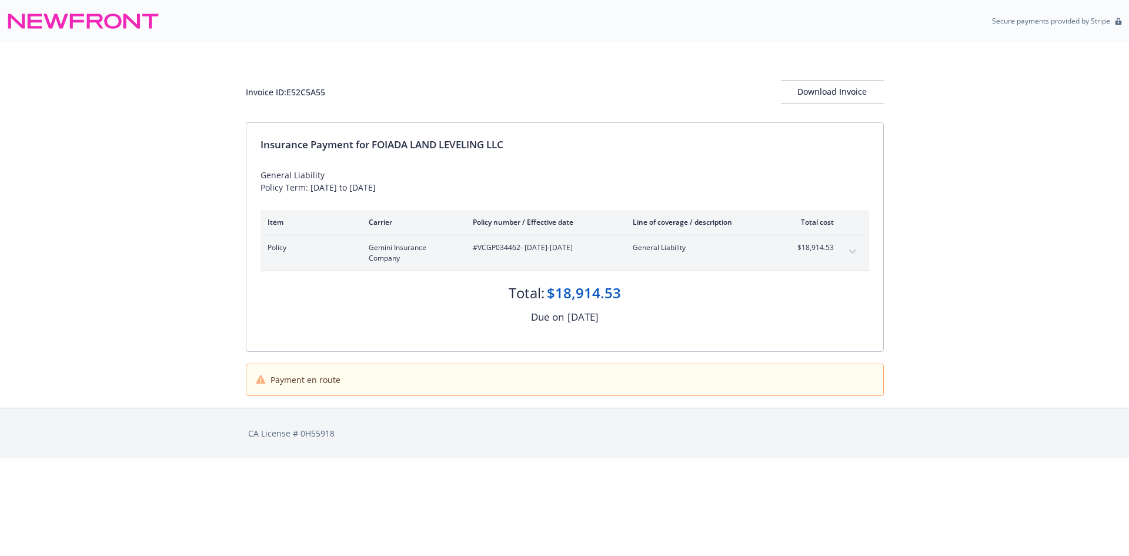
click at [499, 255] on div "#VCGP034462 - [DATE]-[DATE]" at bounding box center [543, 252] width 141 height 21
click at [499, 255] on div "#VCGP034462 - 08/18/2025-08/18/2026" at bounding box center [543, 252] width 141 height 21
copy span "VCGP034462"
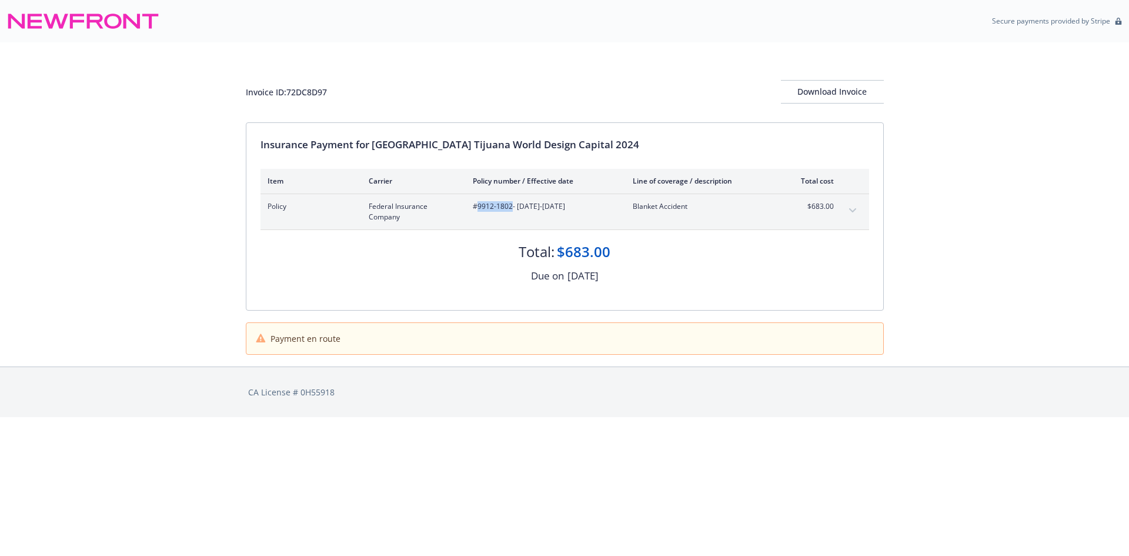
drag, startPoint x: 511, startPoint y: 206, endPoint x: 476, endPoint y: 209, distance: 34.8
click at [476, 209] on span "#9912-1802 - [DATE]-[DATE]" at bounding box center [543, 206] width 141 height 11
copy span "9912-1802"
